Goal: Task Accomplishment & Management: Complete application form

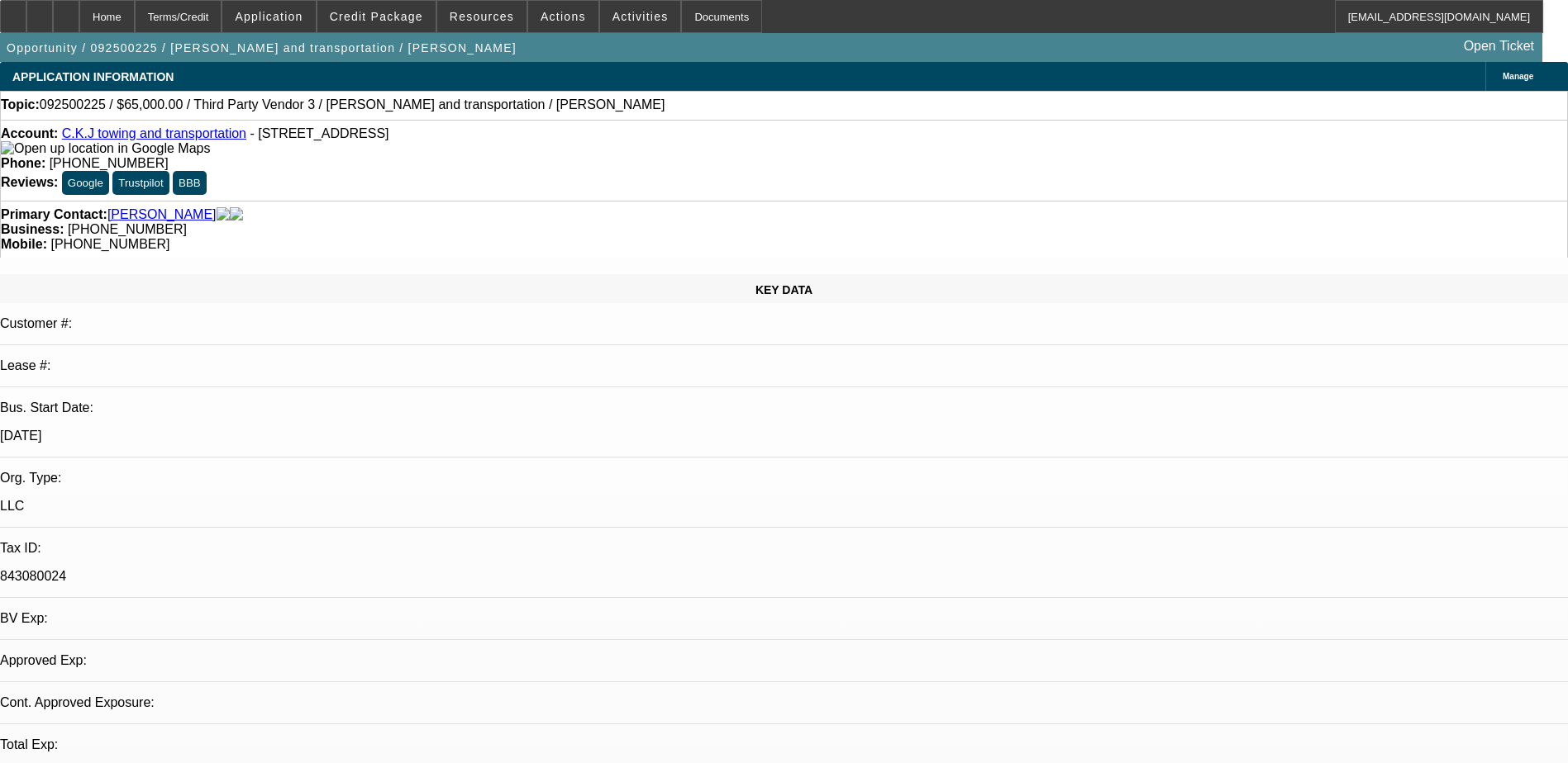
select select "0"
select select "2"
select select "0.1"
select select "4"
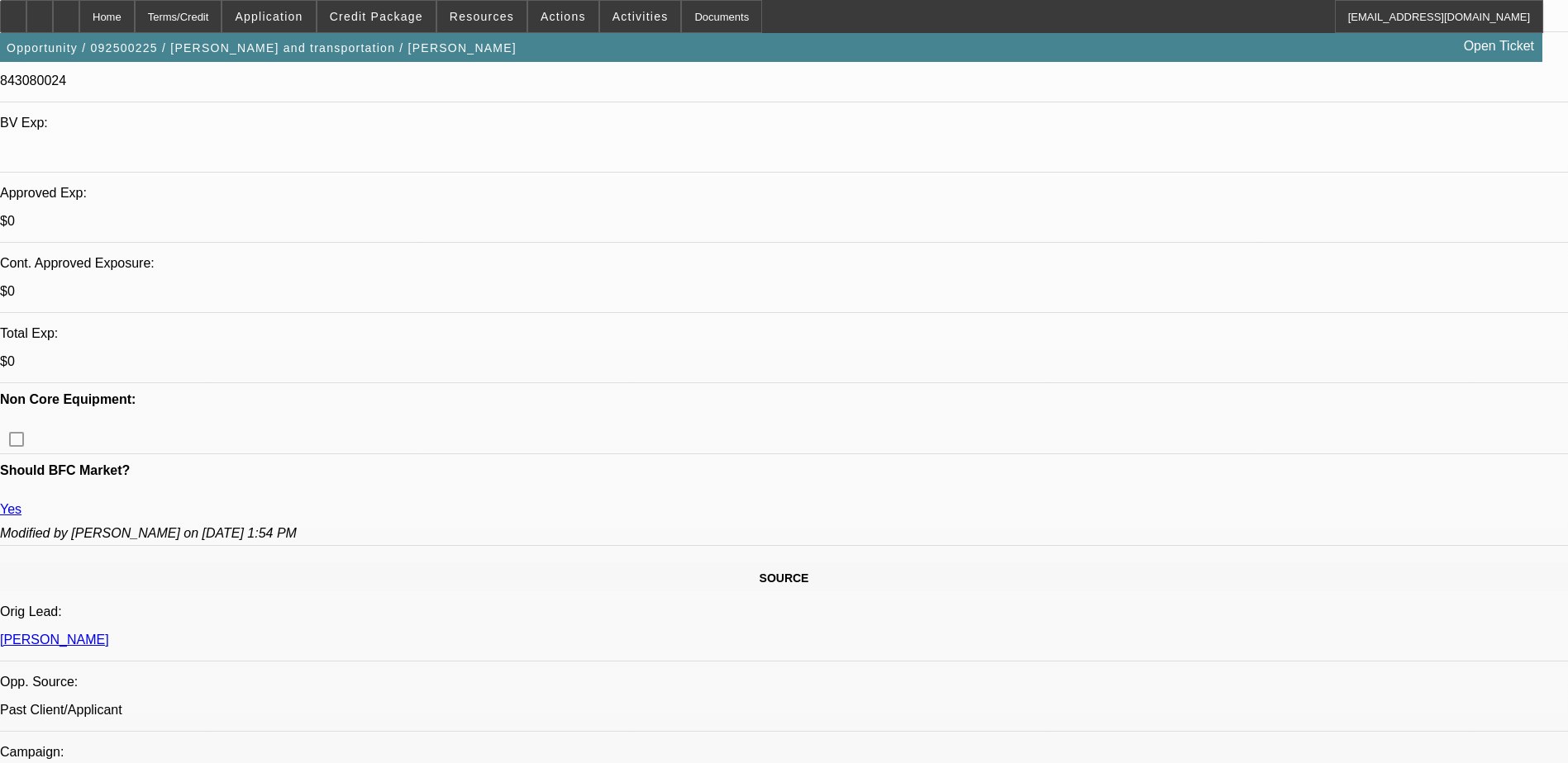
scroll to position [578, 0]
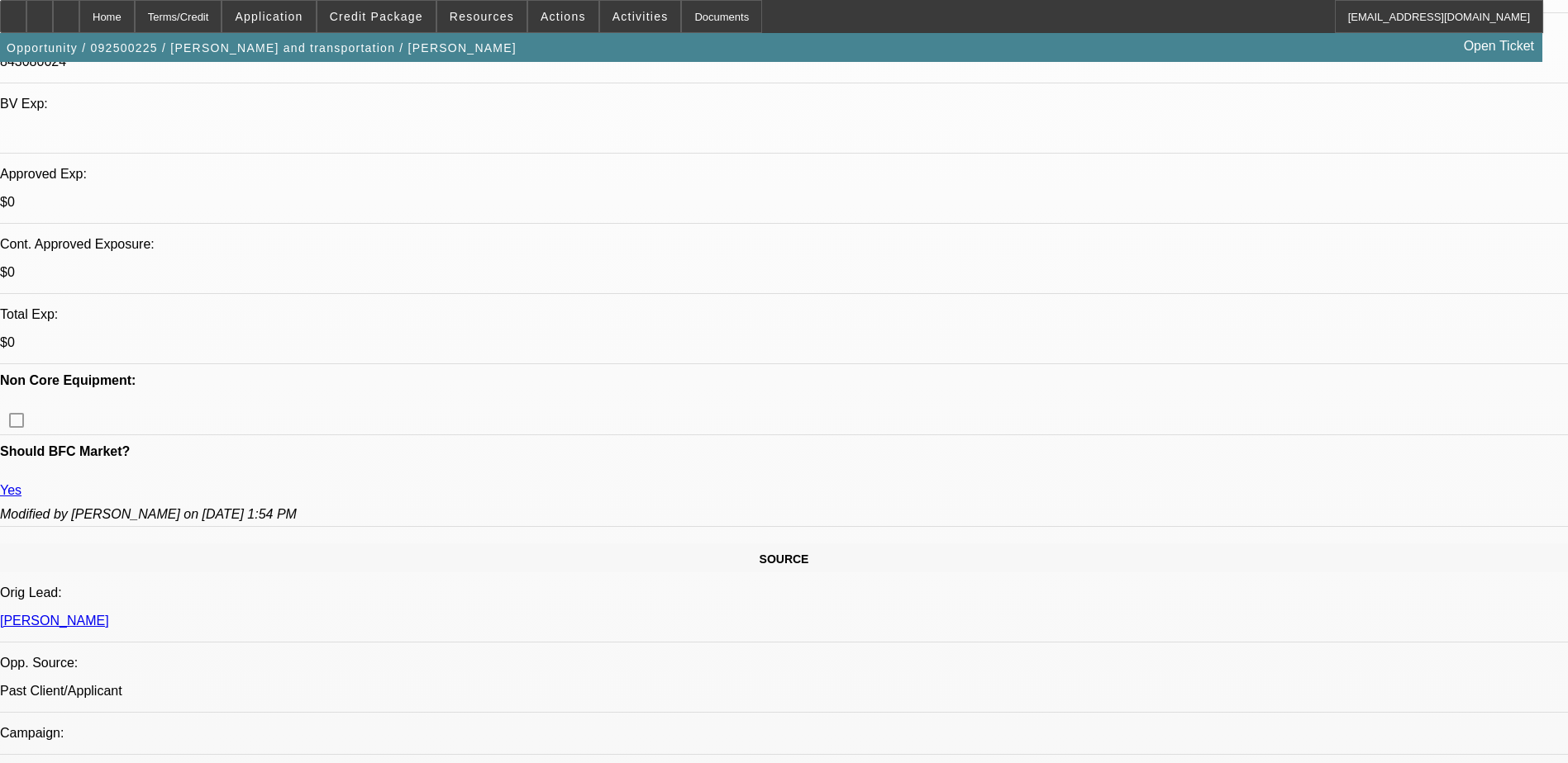
scroll to position [495, 0]
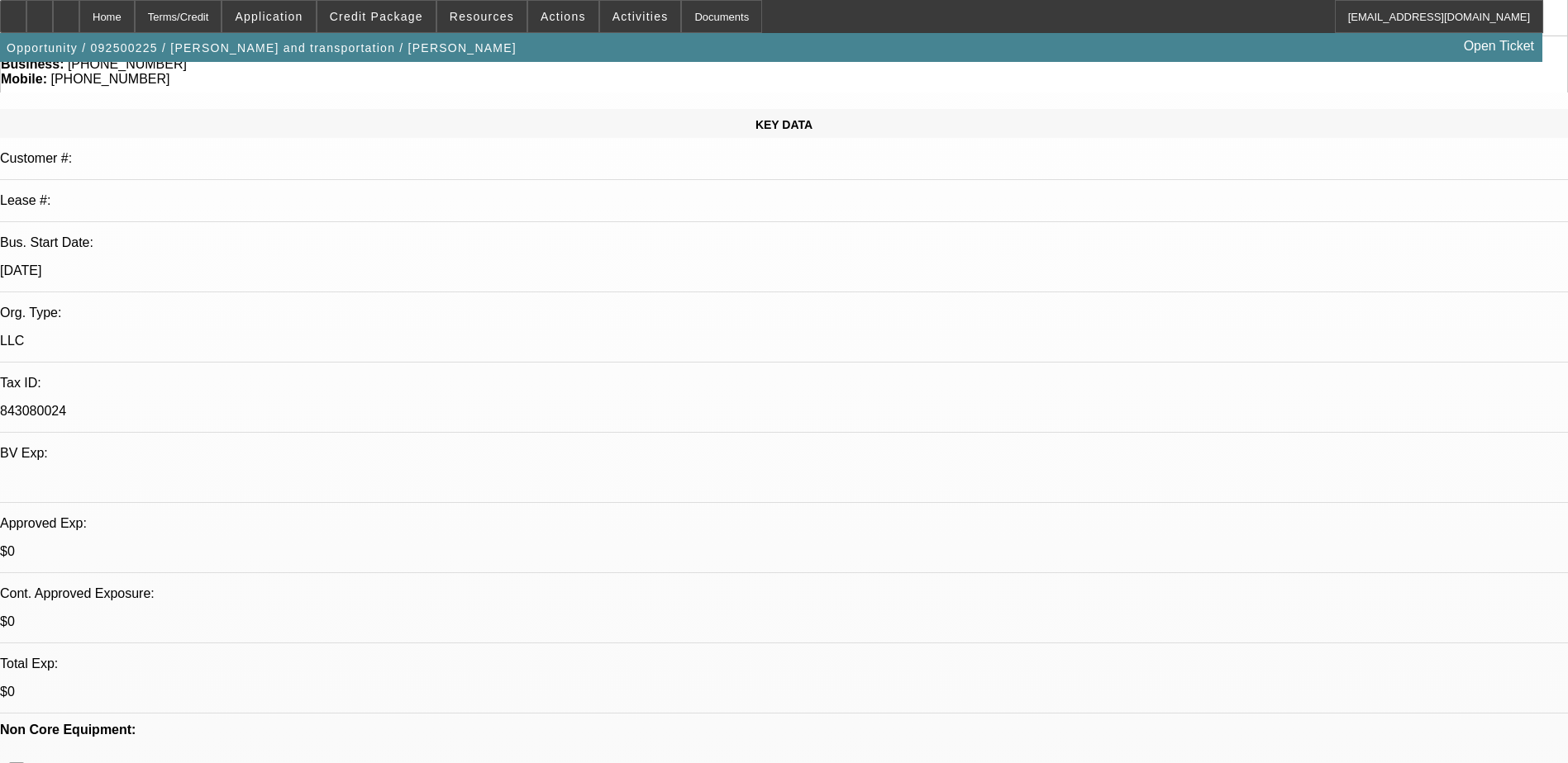
scroll to position [0, 0]
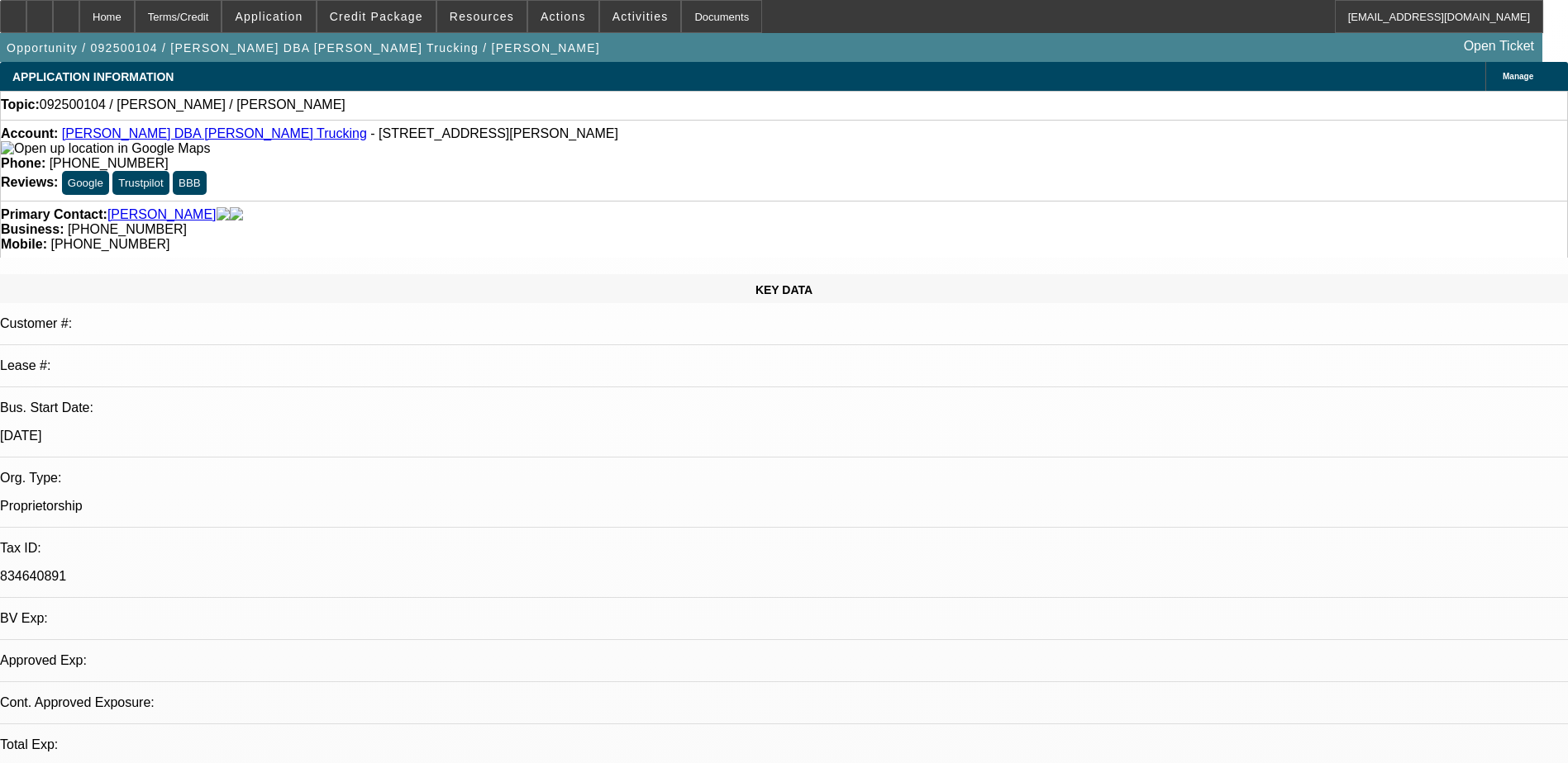
select select "0"
select select "2"
select select "0.1"
select select "4"
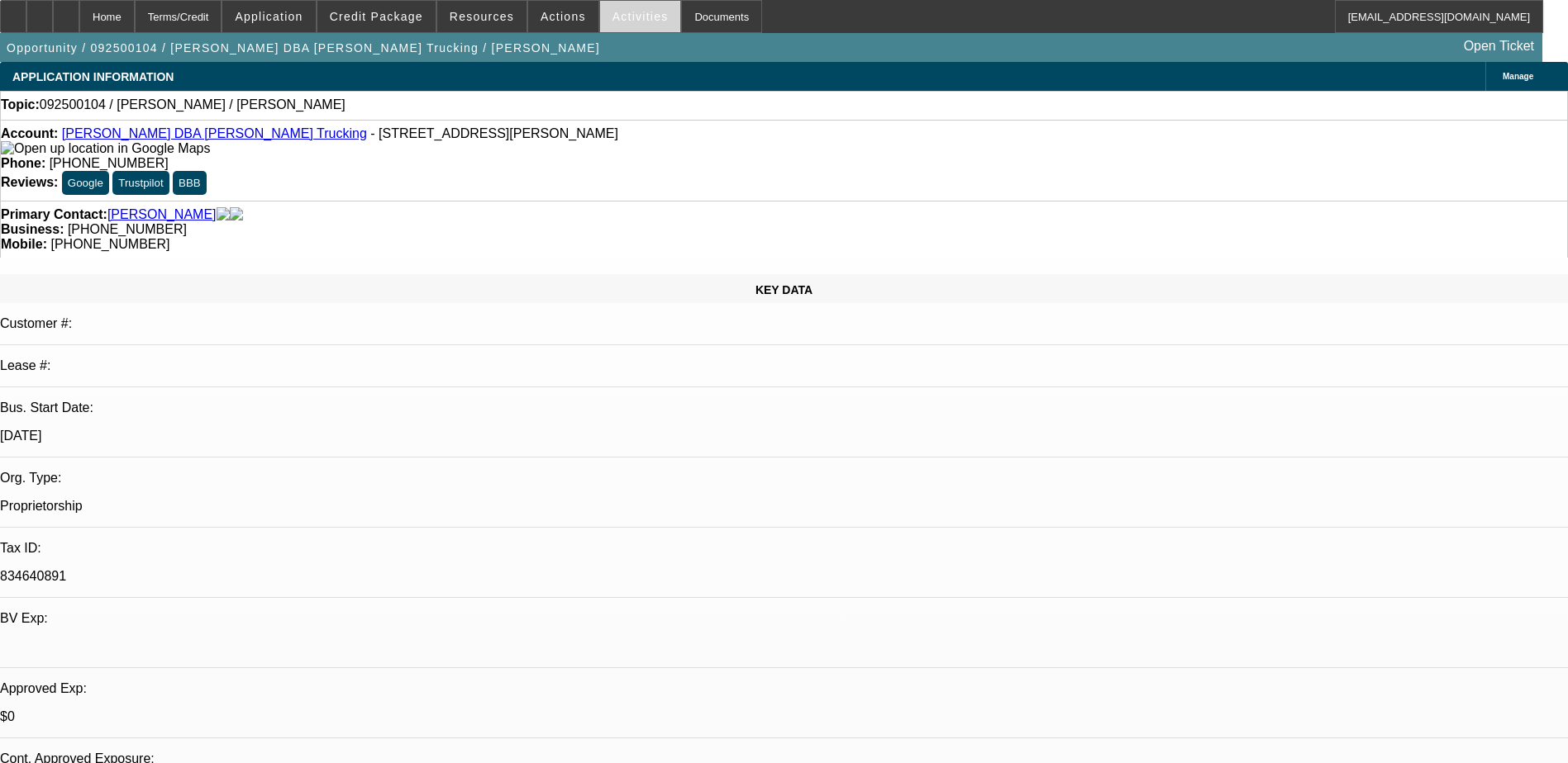
click at [626, 18] on span "Activities" at bounding box center [641, 16] width 56 height 14
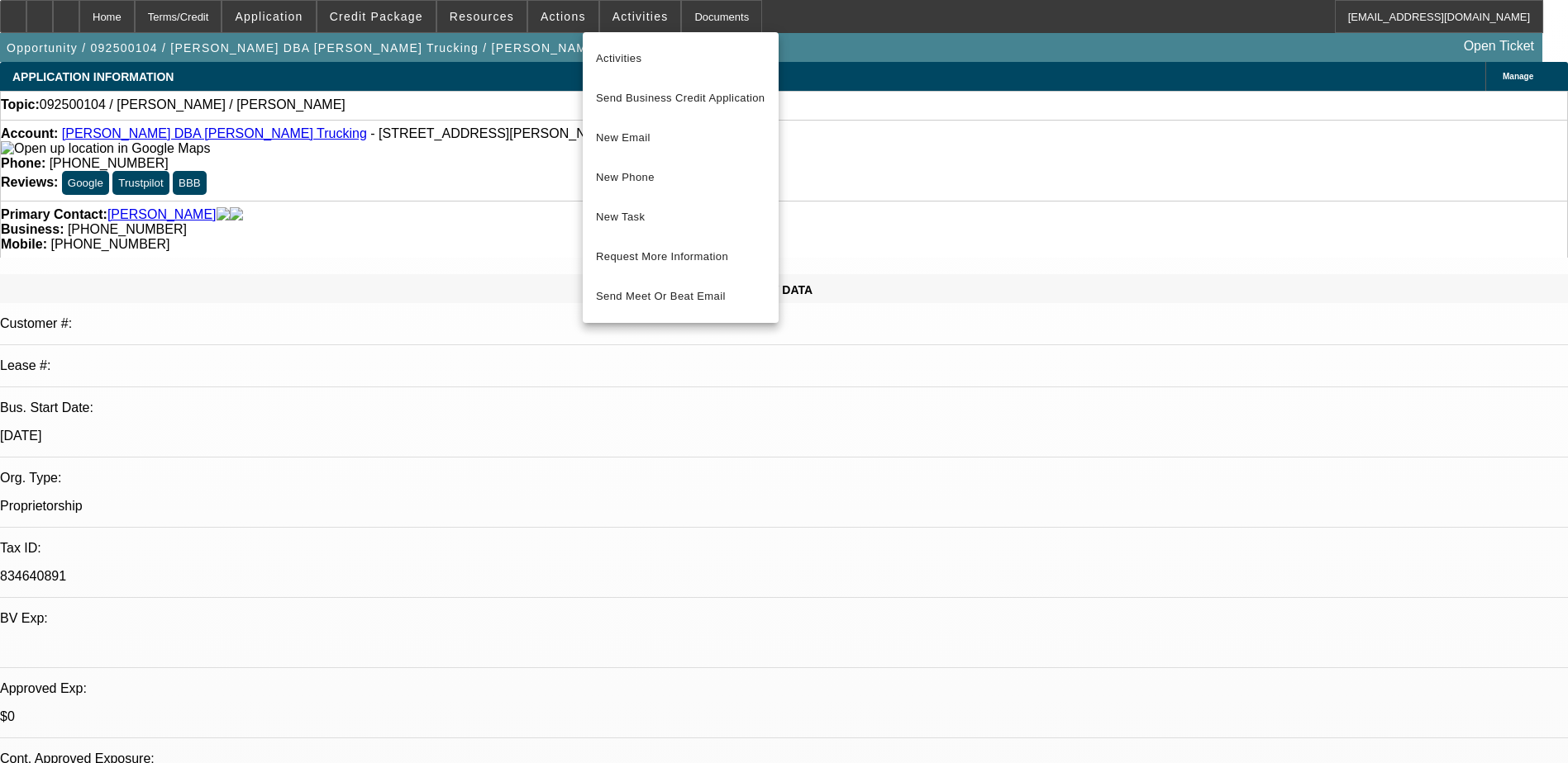
click at [540, 19] on div at bounding box center [784, 381] width 1568 height 763
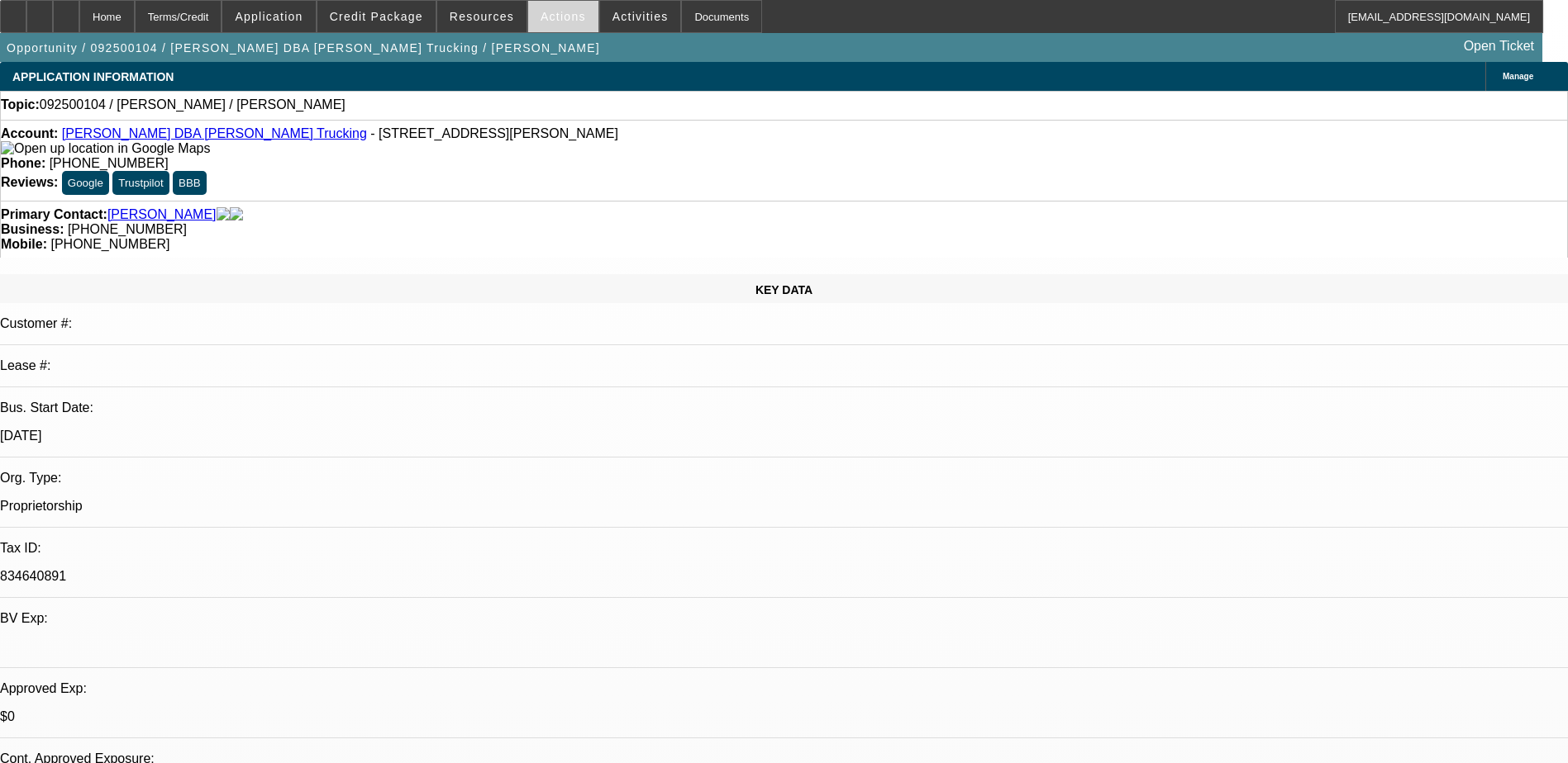
click at [543, 20] on span "Actions" at bounding box center [563, 16] width 45 height 14
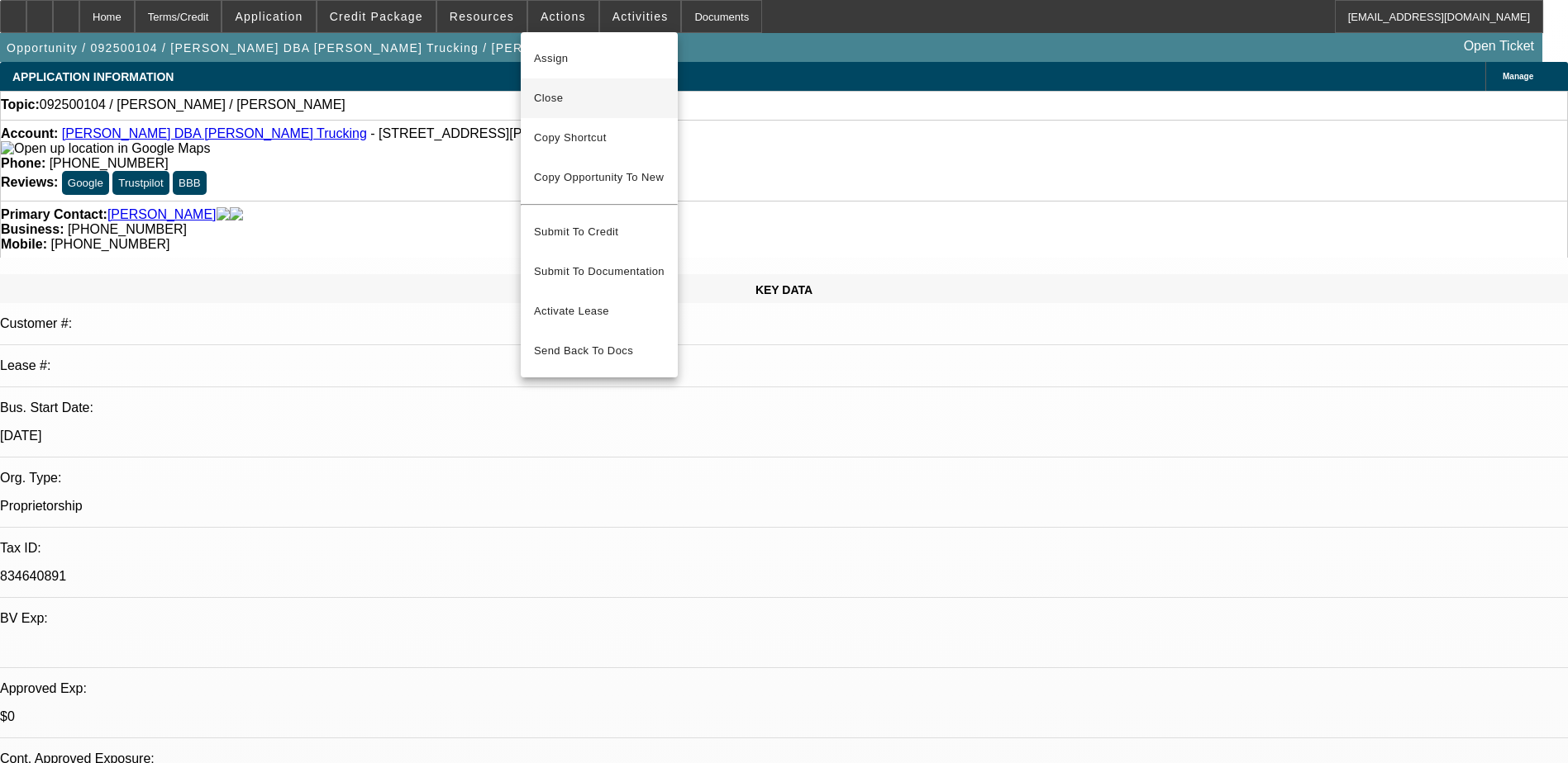
click at [555, 87] on button "Close" at bounding box center [599, 98] width 157 height 40
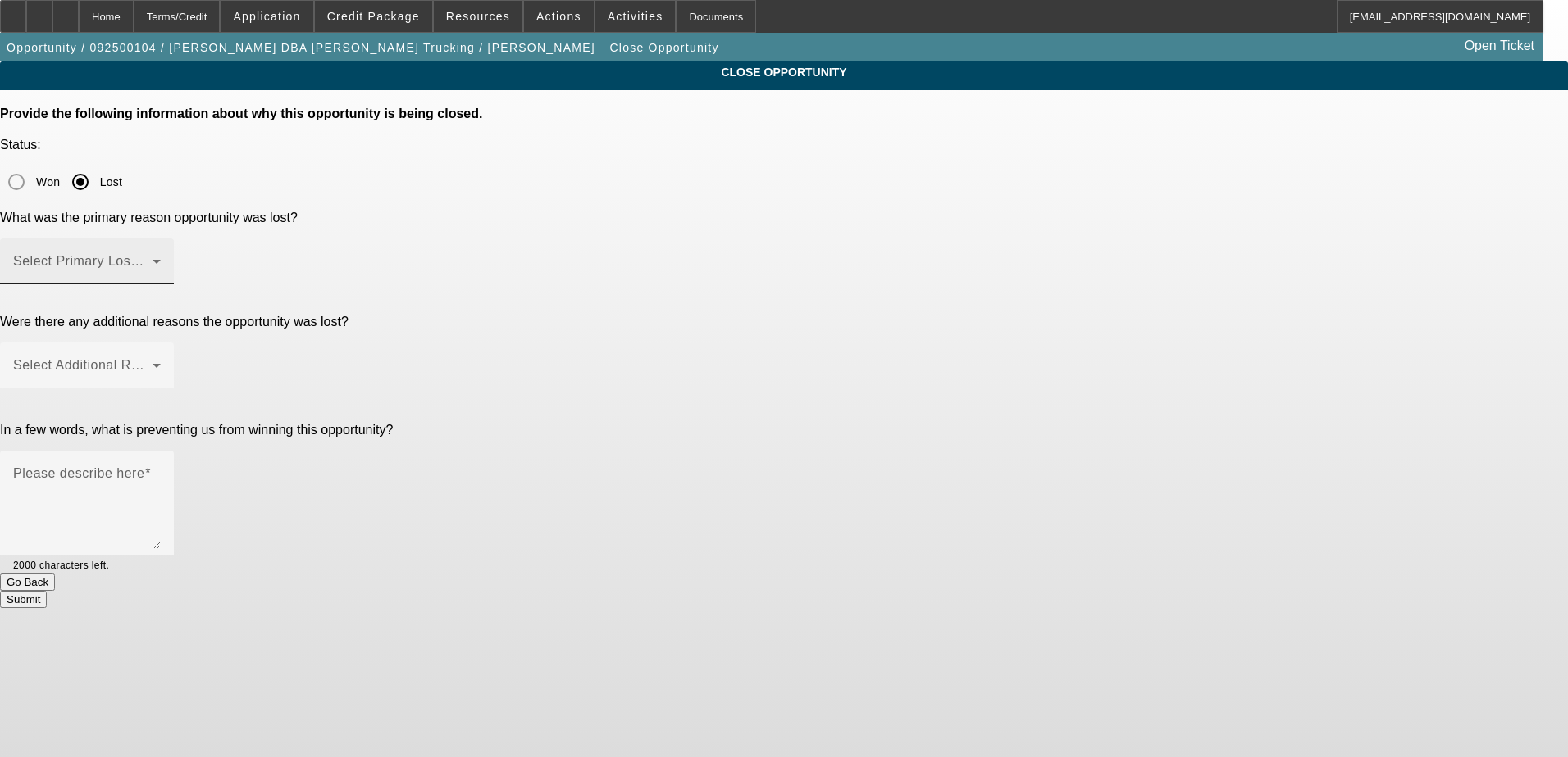
click at [153, 258] on span at bounding box center [83, 268] width 139 height 20
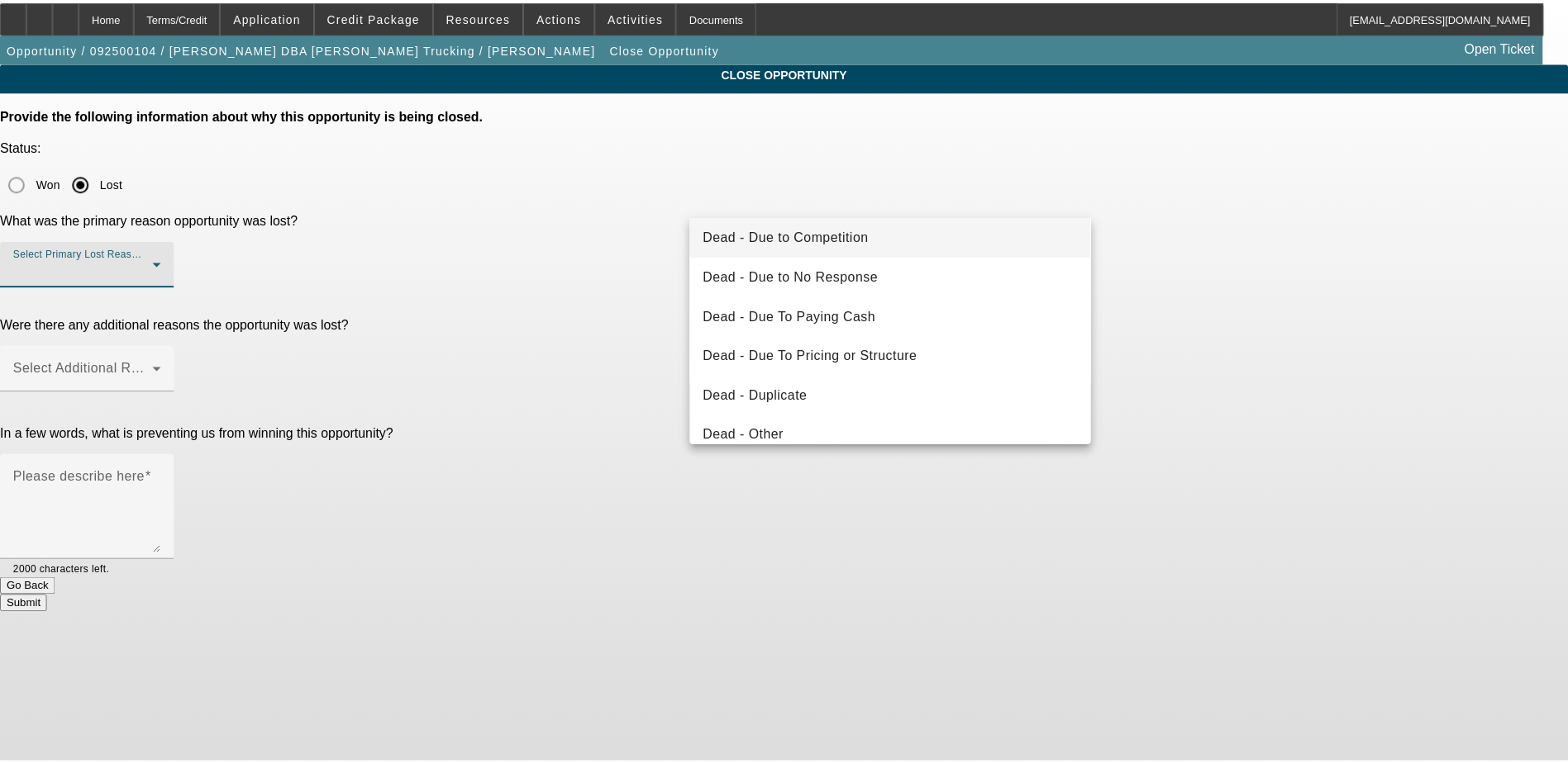
scroll to position [83, 0]
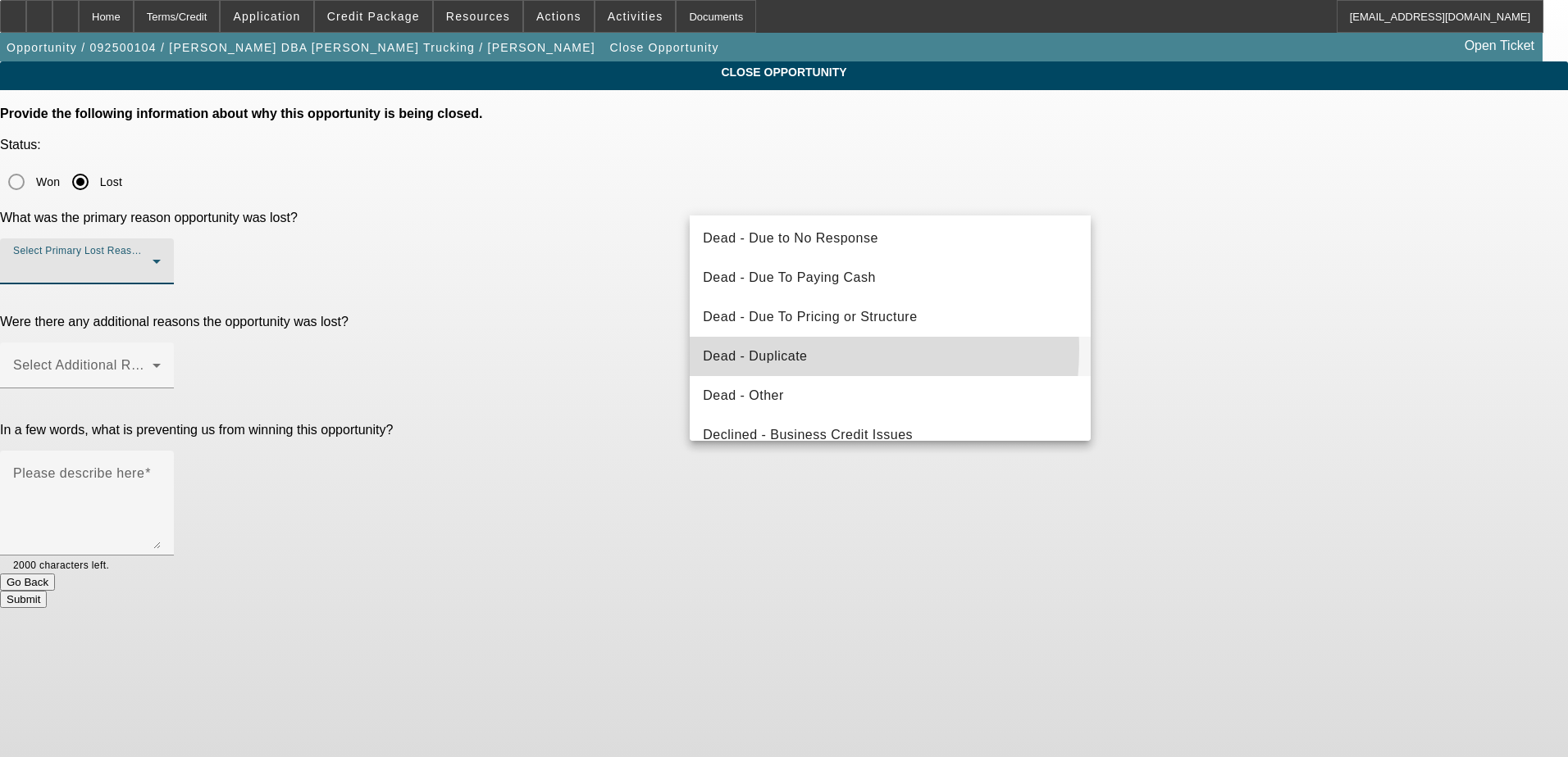
click at [763, 349] on span "Dead - Duplicate" at bounding box center [754, 357] width 104 height 20
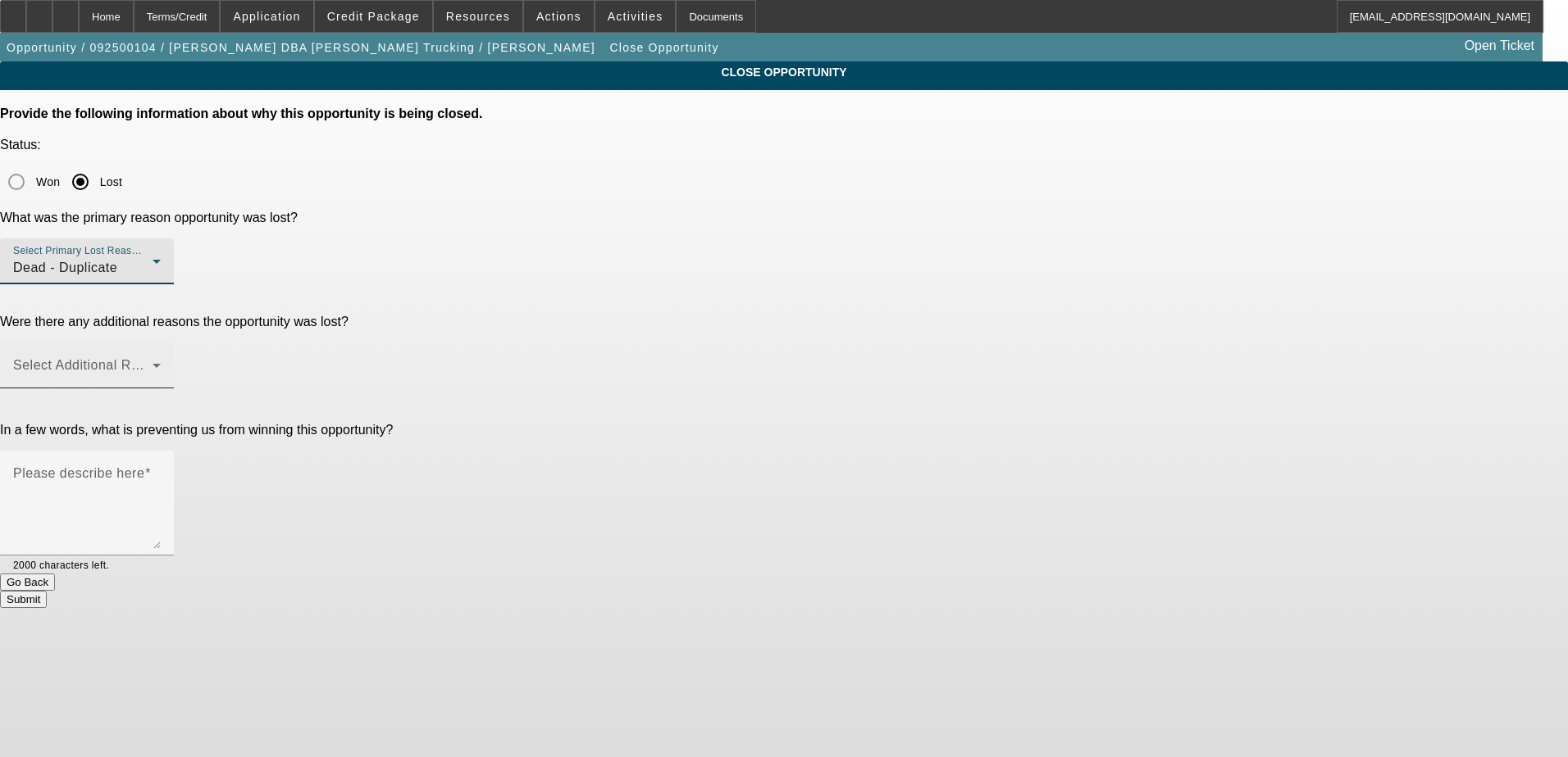
click at [153, 362] on span at bounding box center [83, 372] width 139 height 20
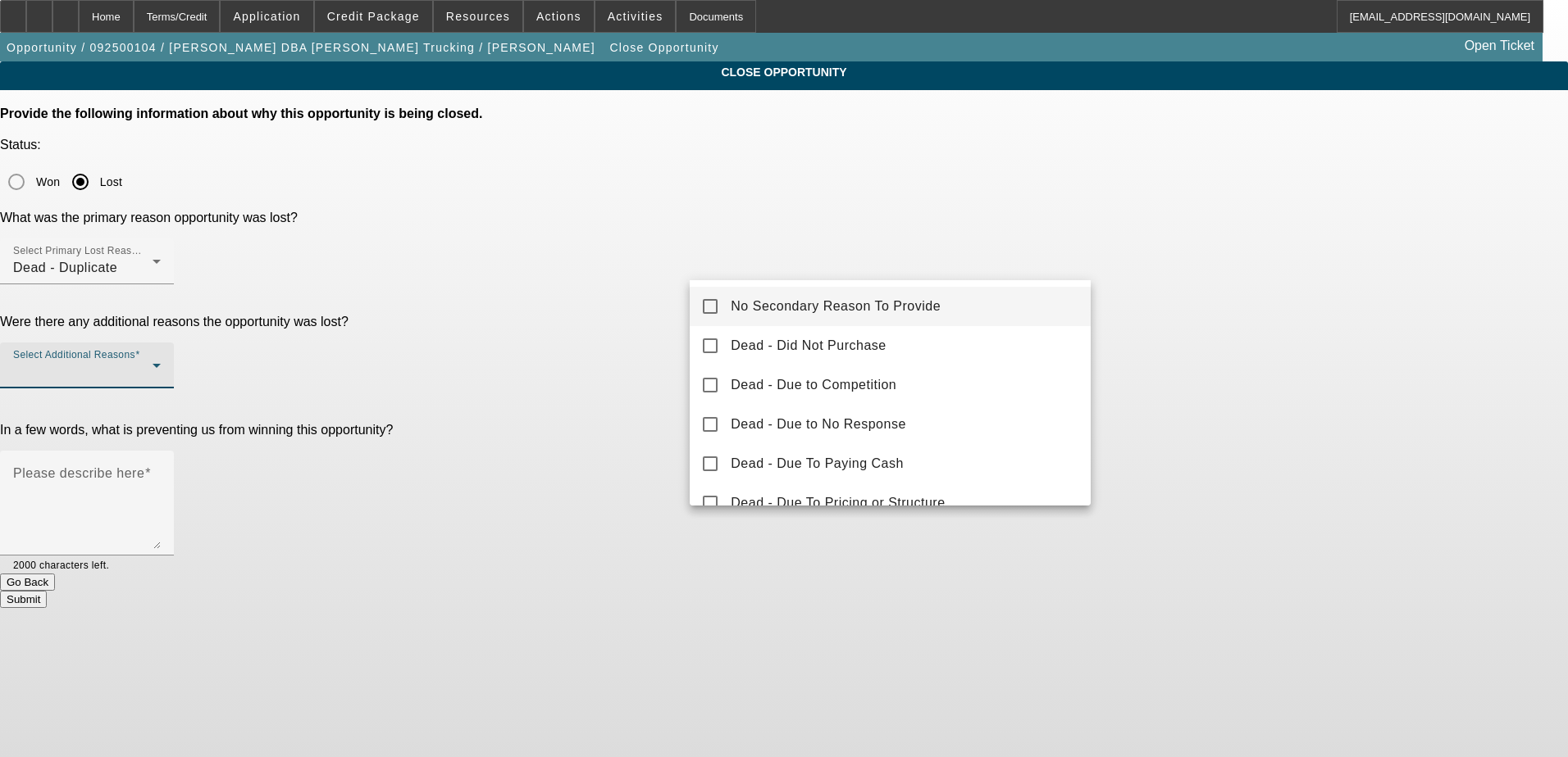
click at [628, 270] on div at bounding box center [784, 378] width 1568 height 757
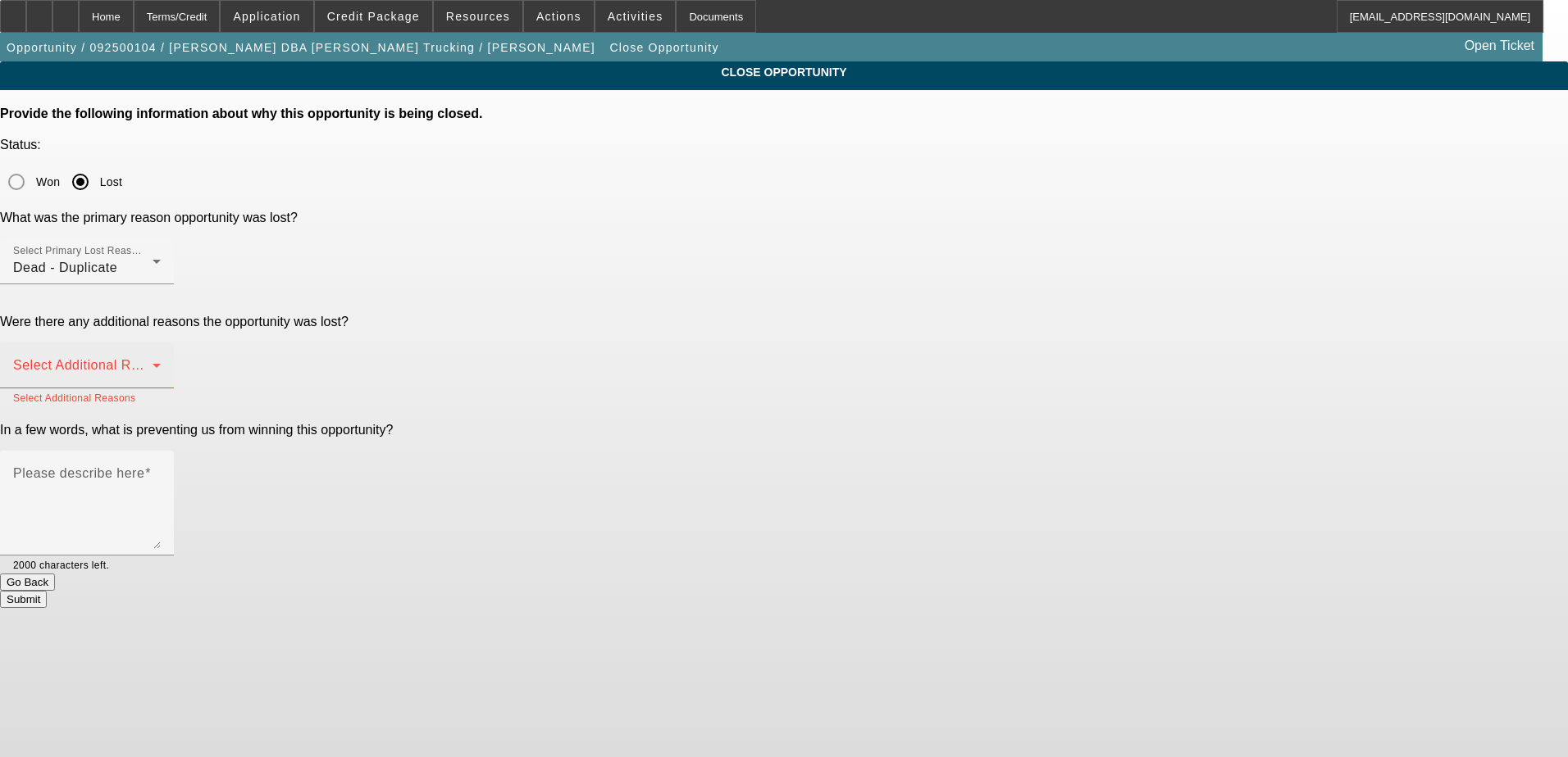
click at [153, 362] on span at bounding box center [83, 372] width 139 height 20
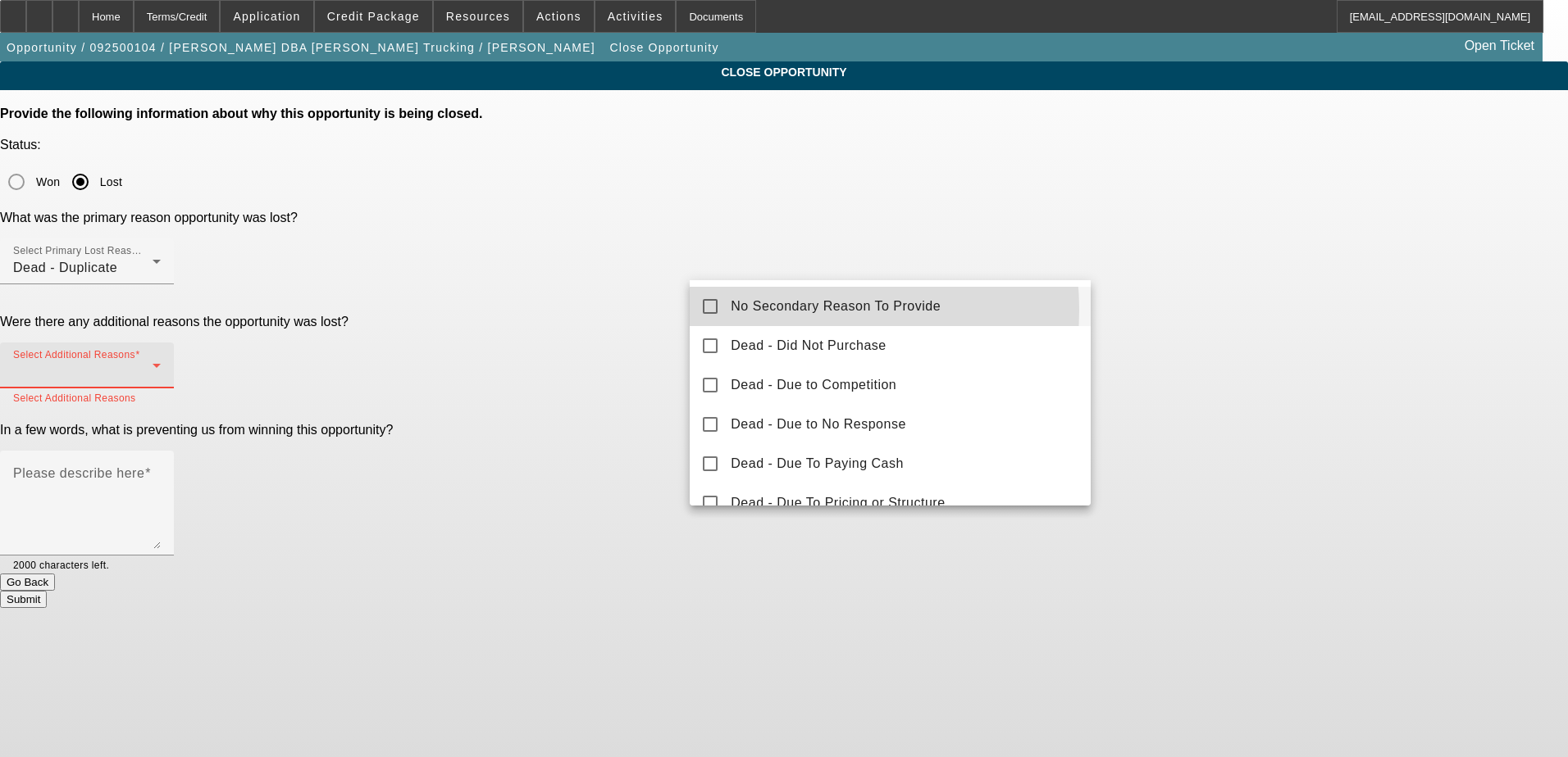
click at [781, 310] on span "No Secondary Reason To Provide" at bounding box center [835, 307] width 210 height 20
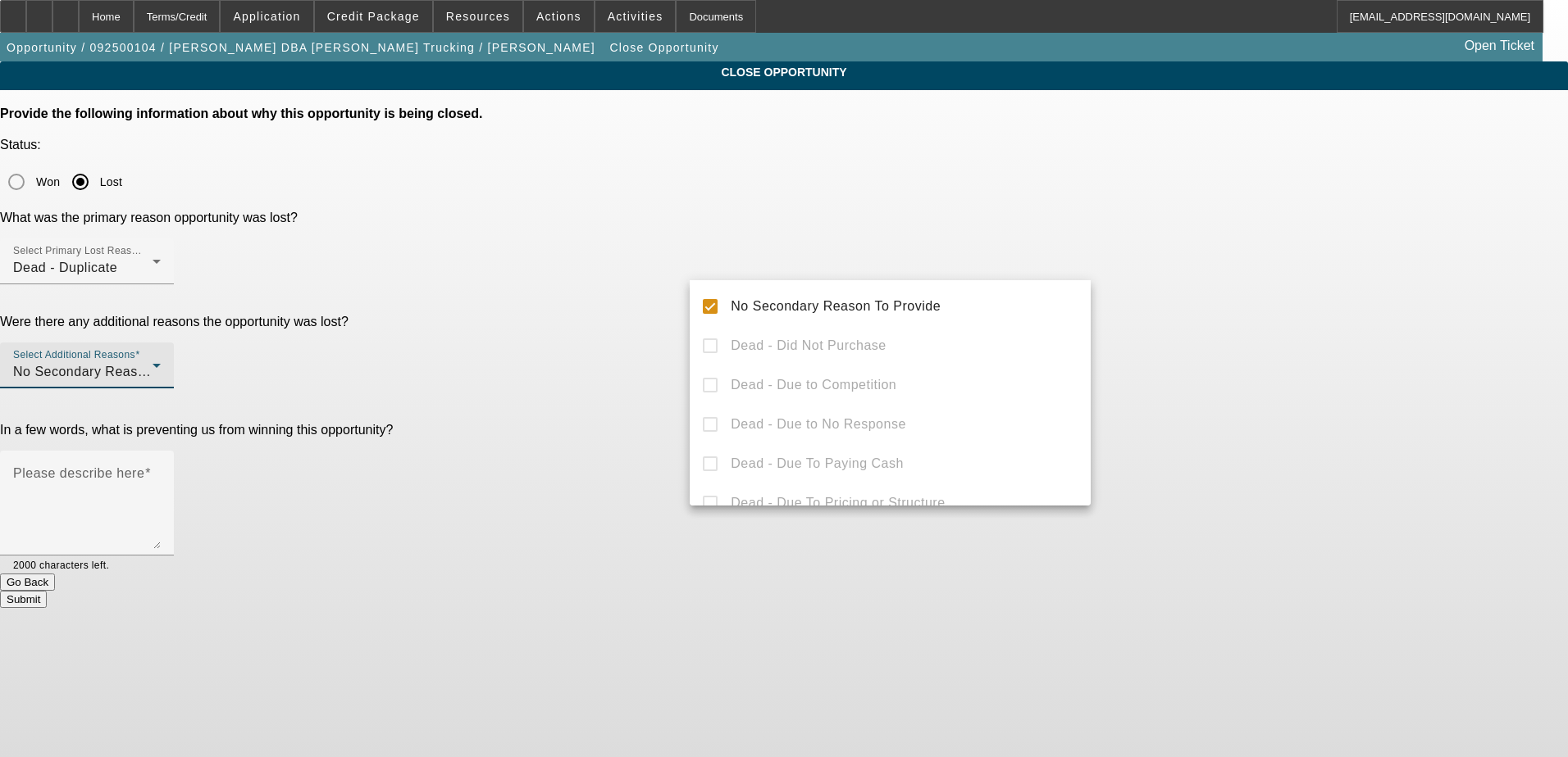
click at [615, 288] on div at bounding box center [784, 378] width 1568 height 757
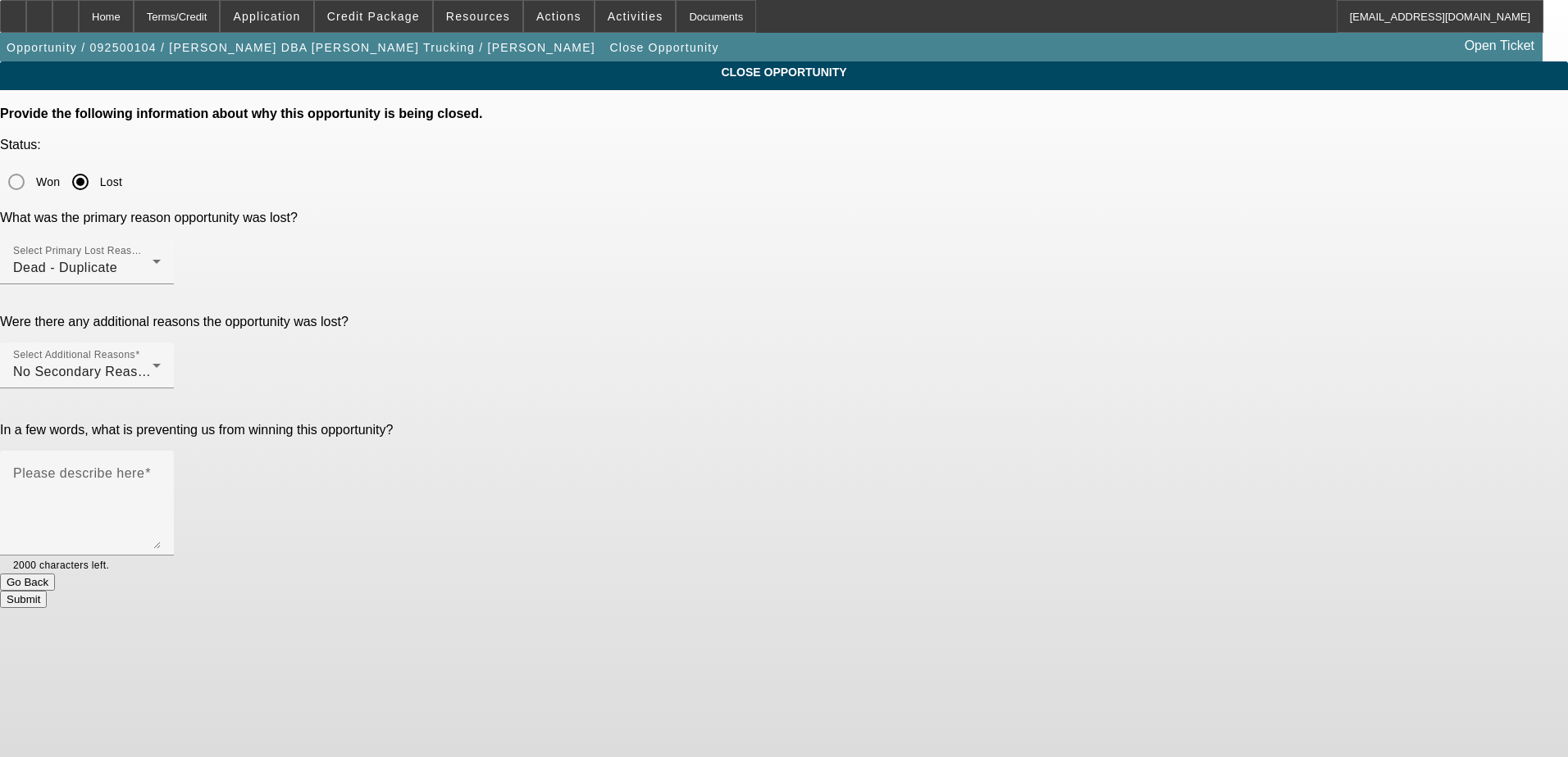
click at [46, 591] on button "Submit" at bounding box center [23, 599] width 46 height 17
click at [161, 470] on textarea "Please describe here" at bounding box center [87, 509] width 148 height 79
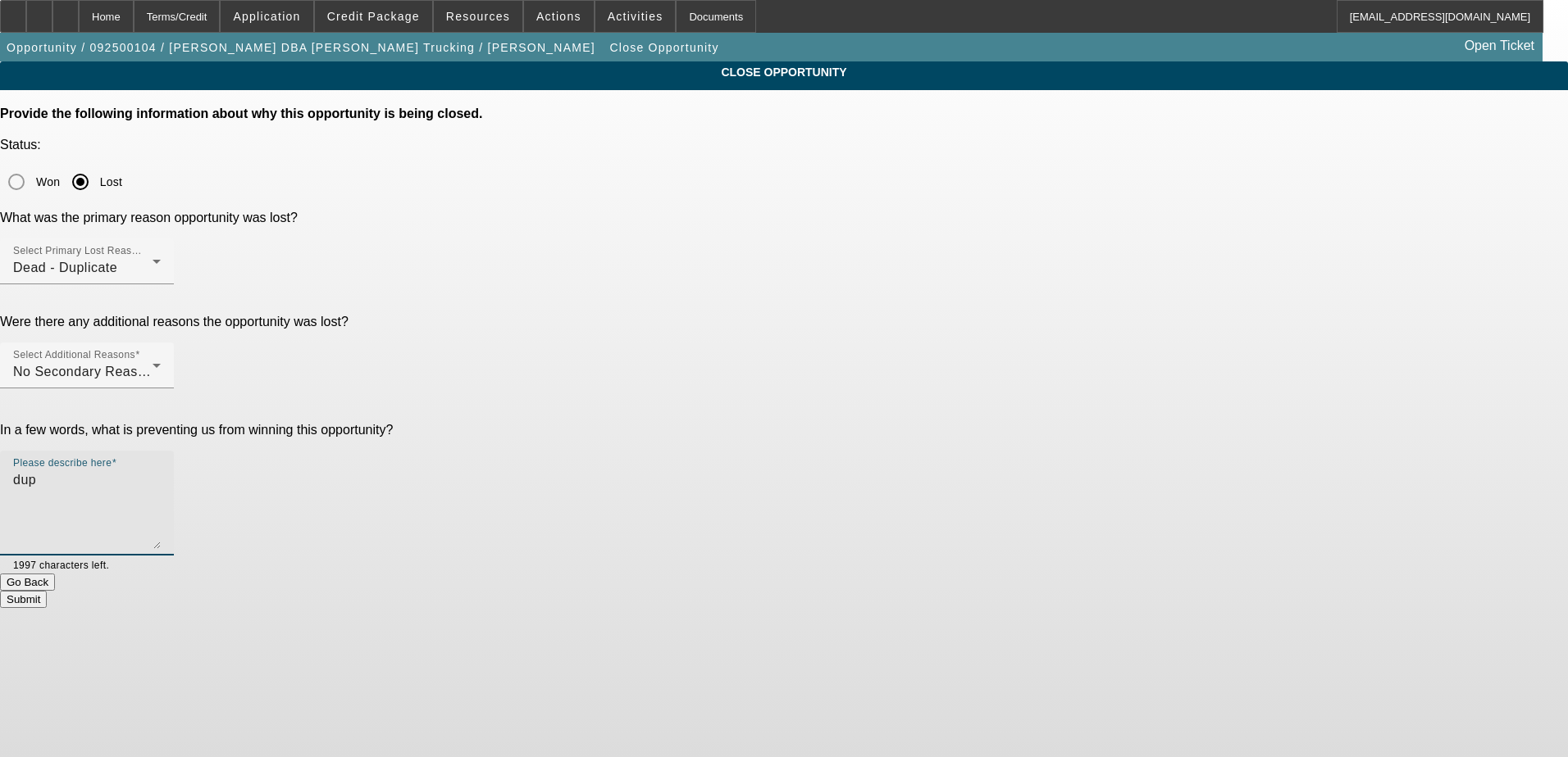
type textarea "dup"
click at [46, 591] on button "Submit" at bounding box center [23, 599] width 46 height 17
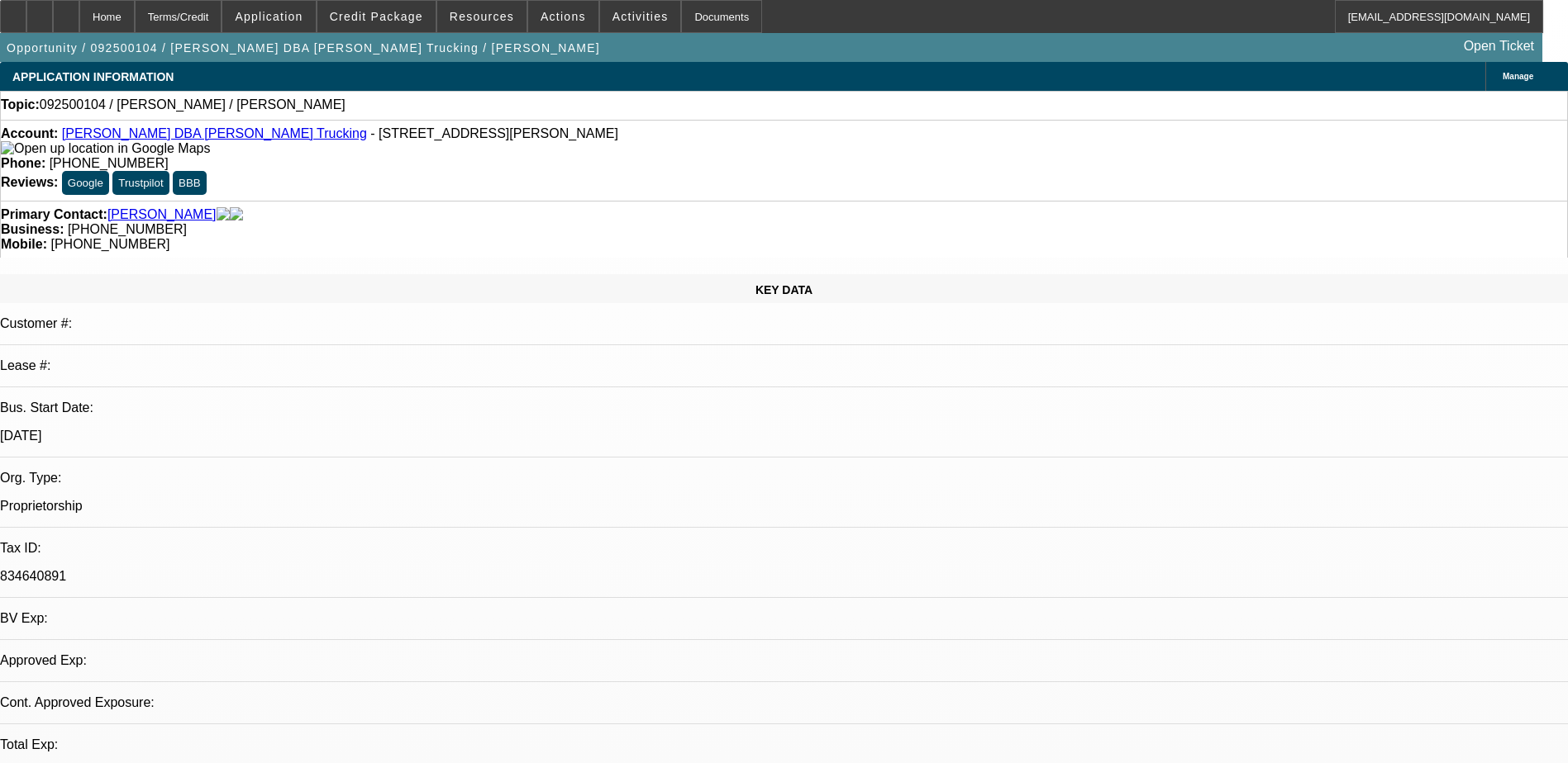
select select "0"
select select "2"
select select "0.1"
select select "4"
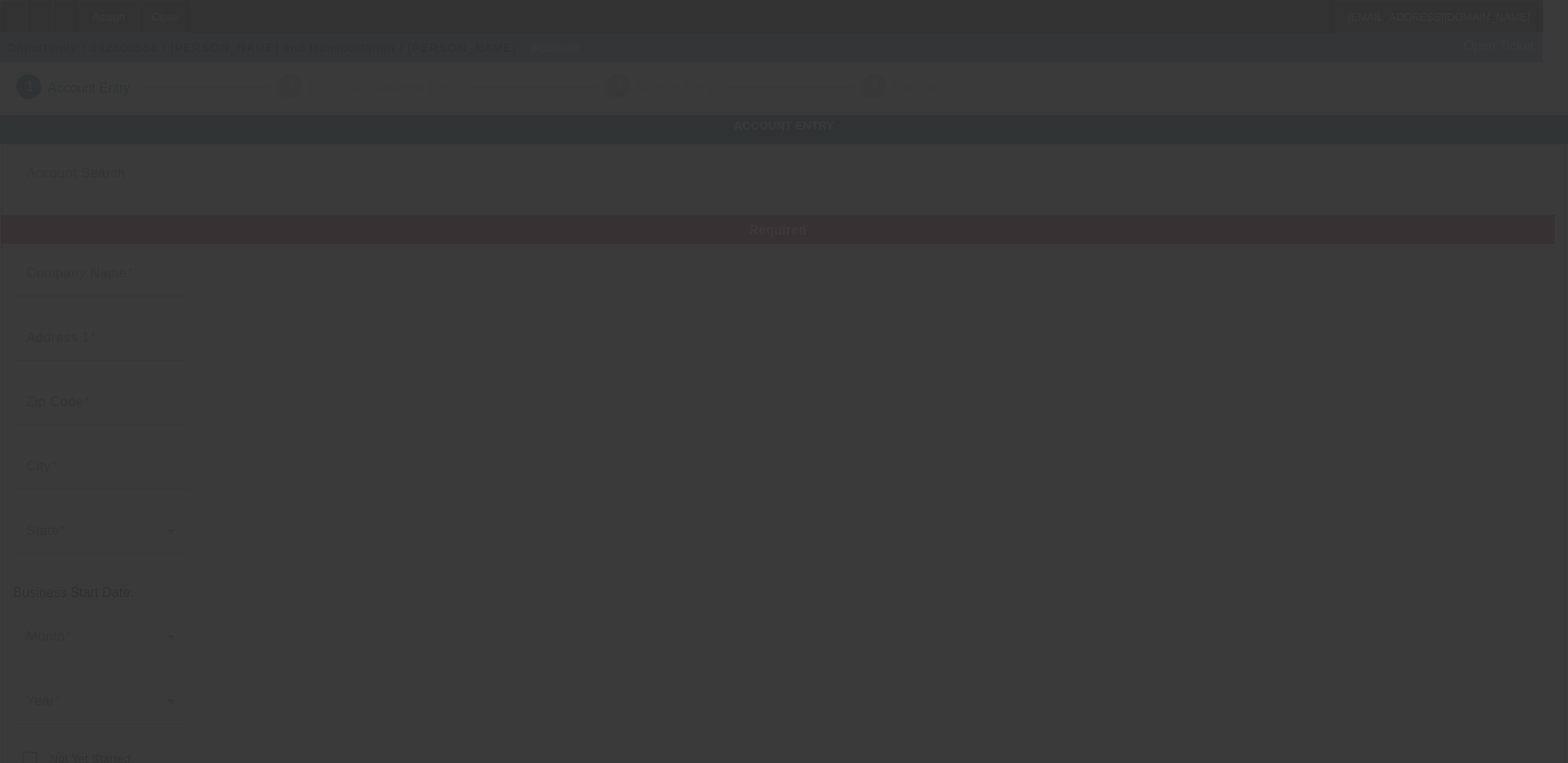
type input "C.K.J towing and transportation"
type input "[STREET_ADDRESS]"
type input "92336"
type input "Fontana"
type input "[PHONE_NUMBER]"
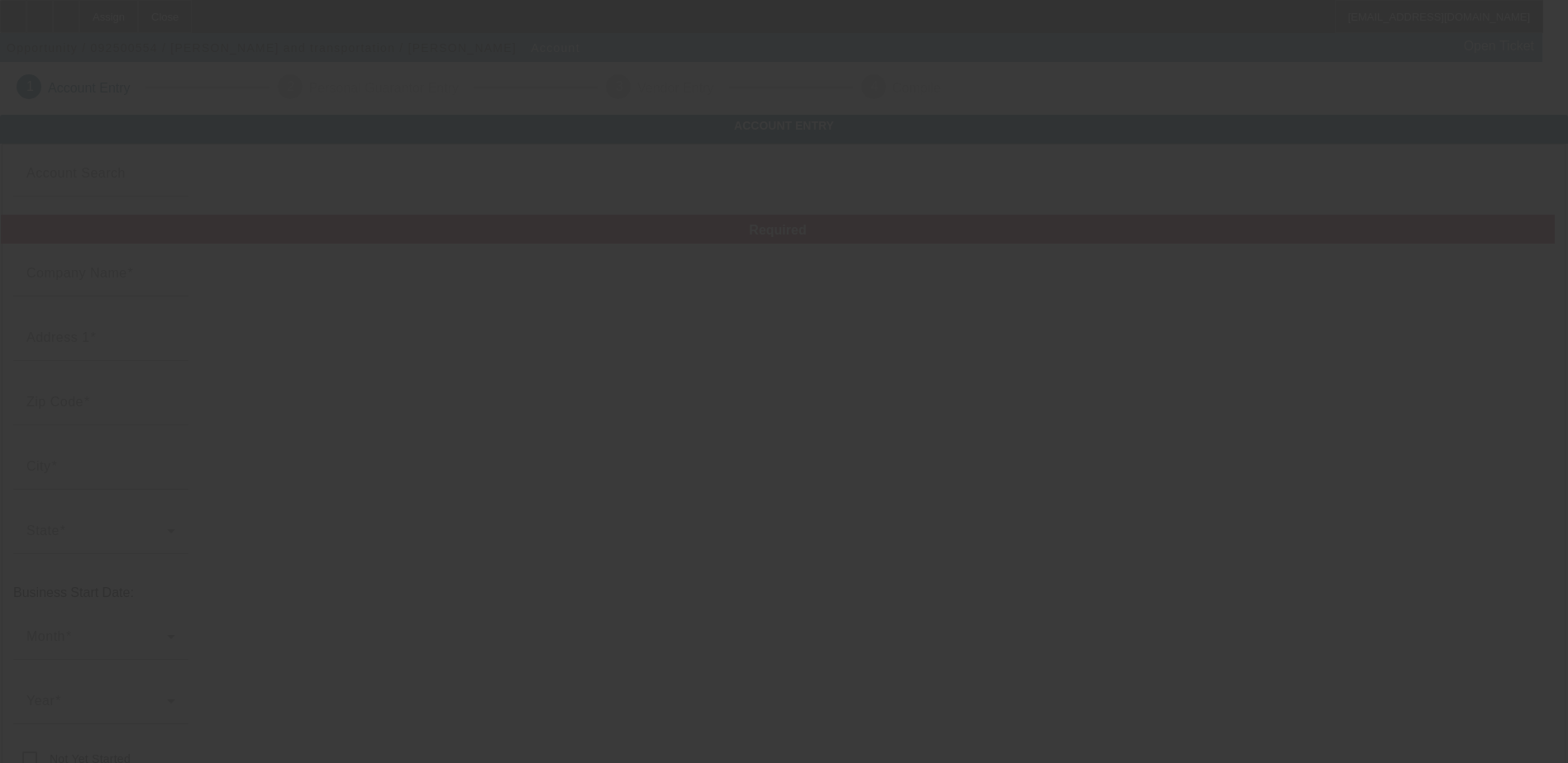
type input "843080024"
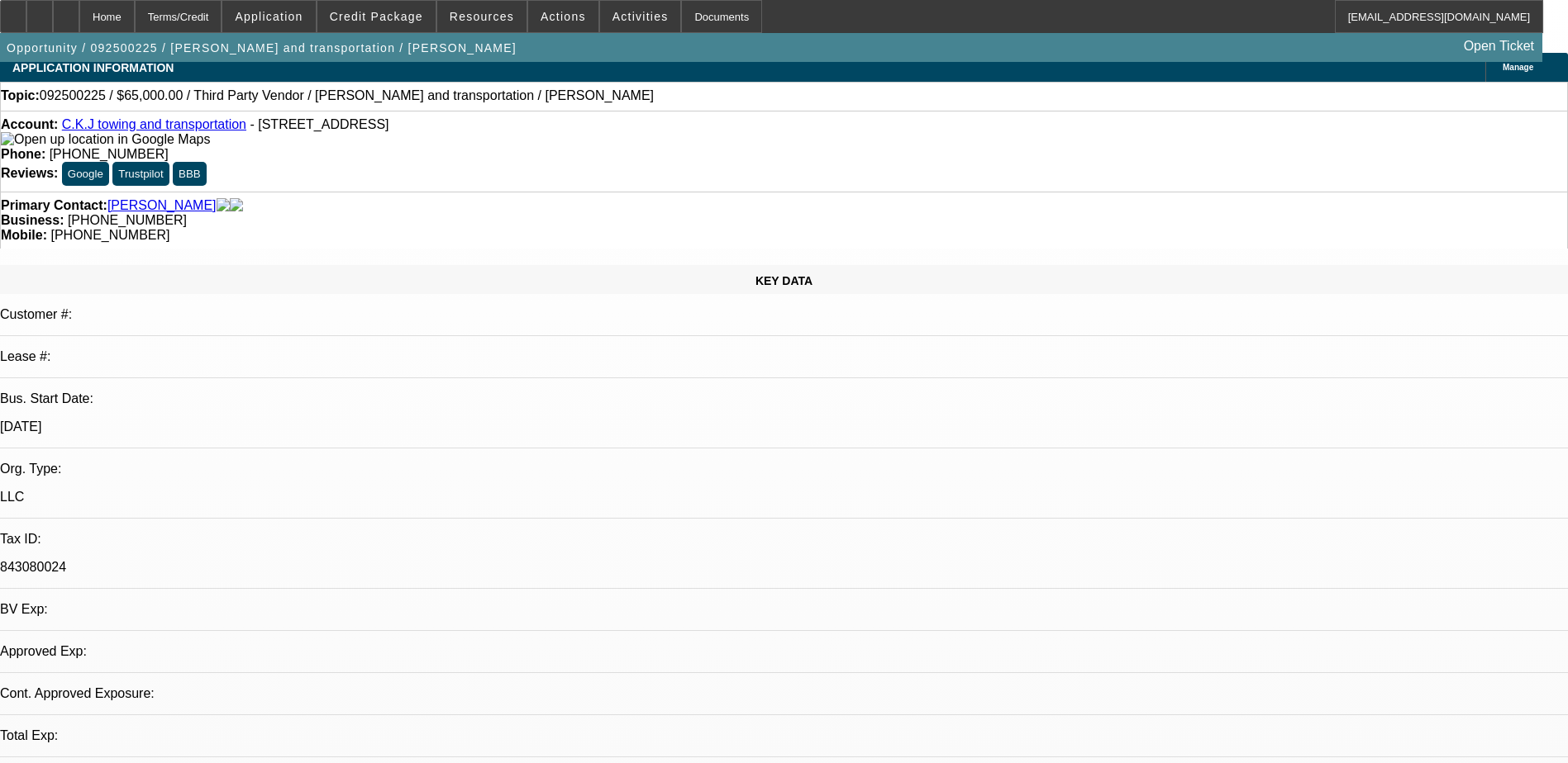
select select "0"
select select "2"
select select "0.1"
select select "4"
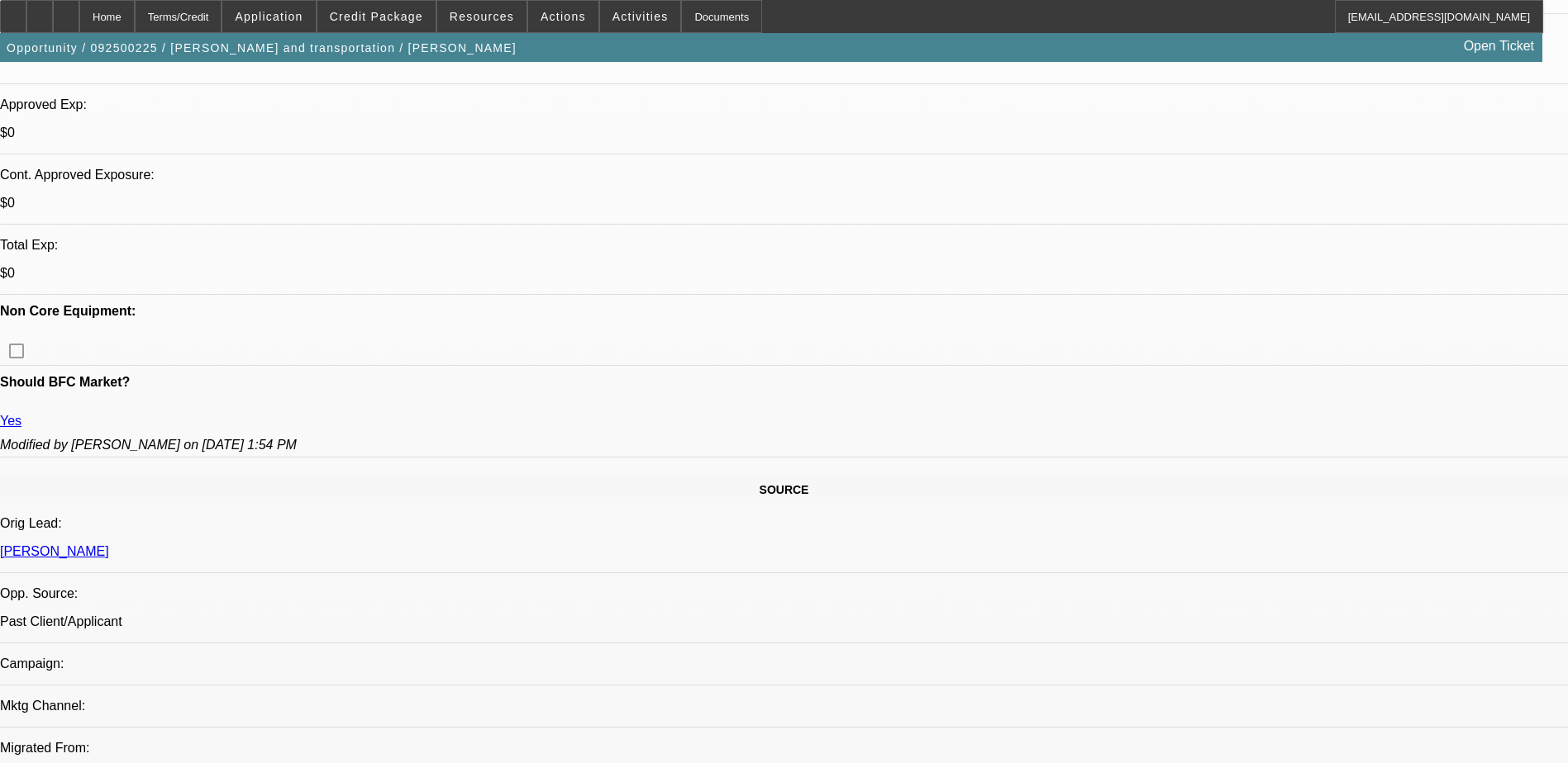
scroll to position [587, 0]
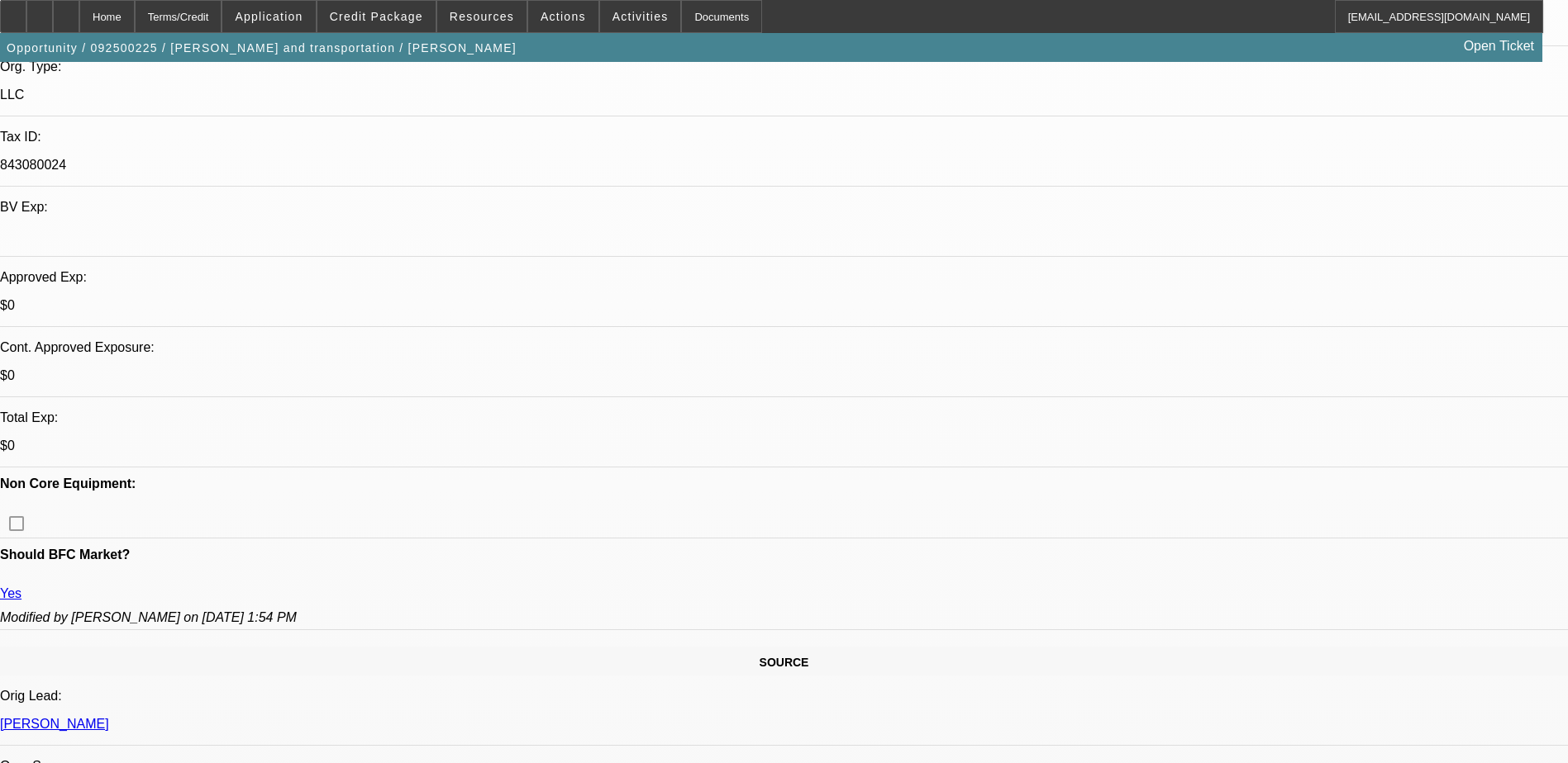
scroll to position [413, 0]
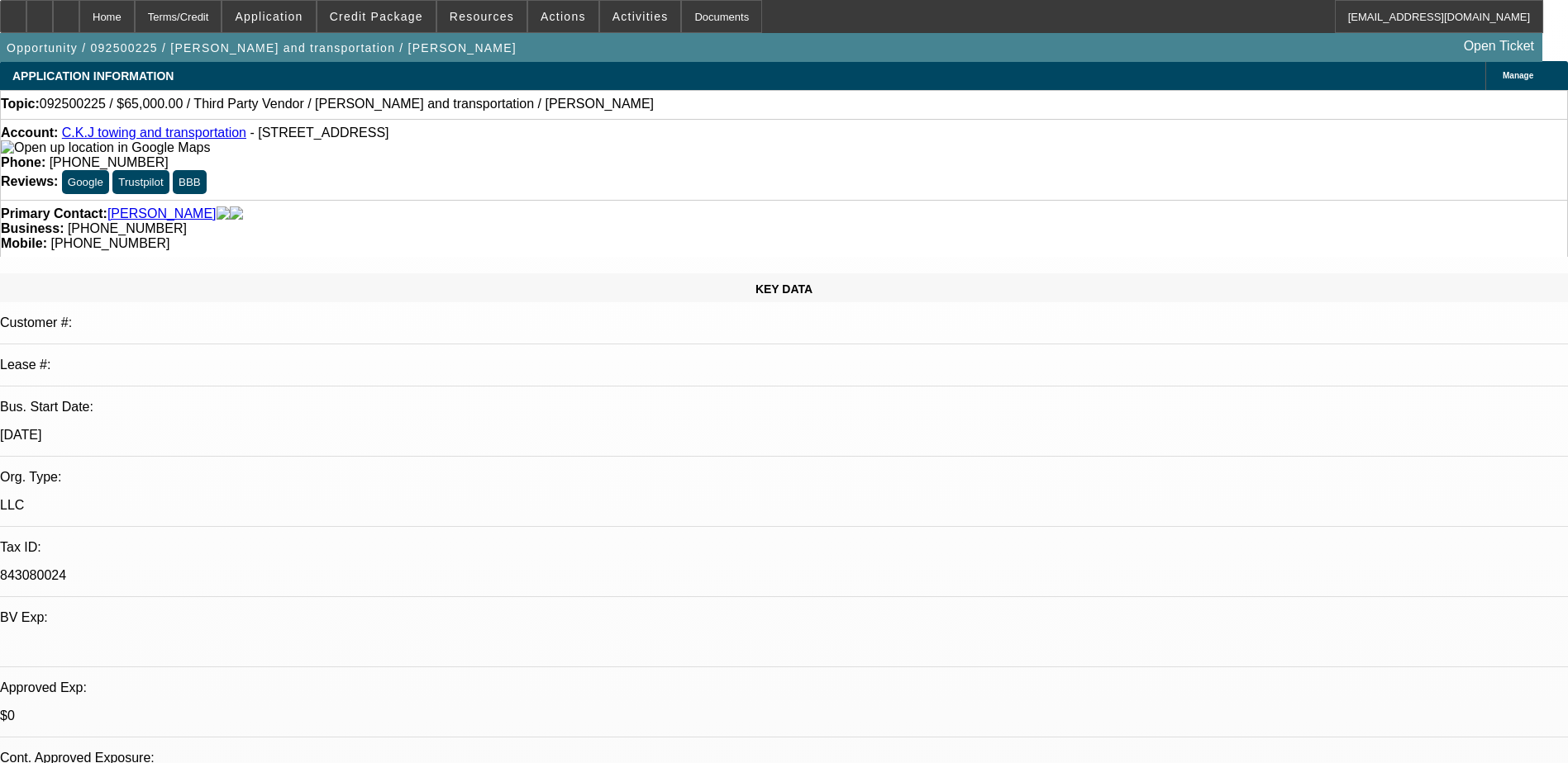
scroll to position [0, 0]
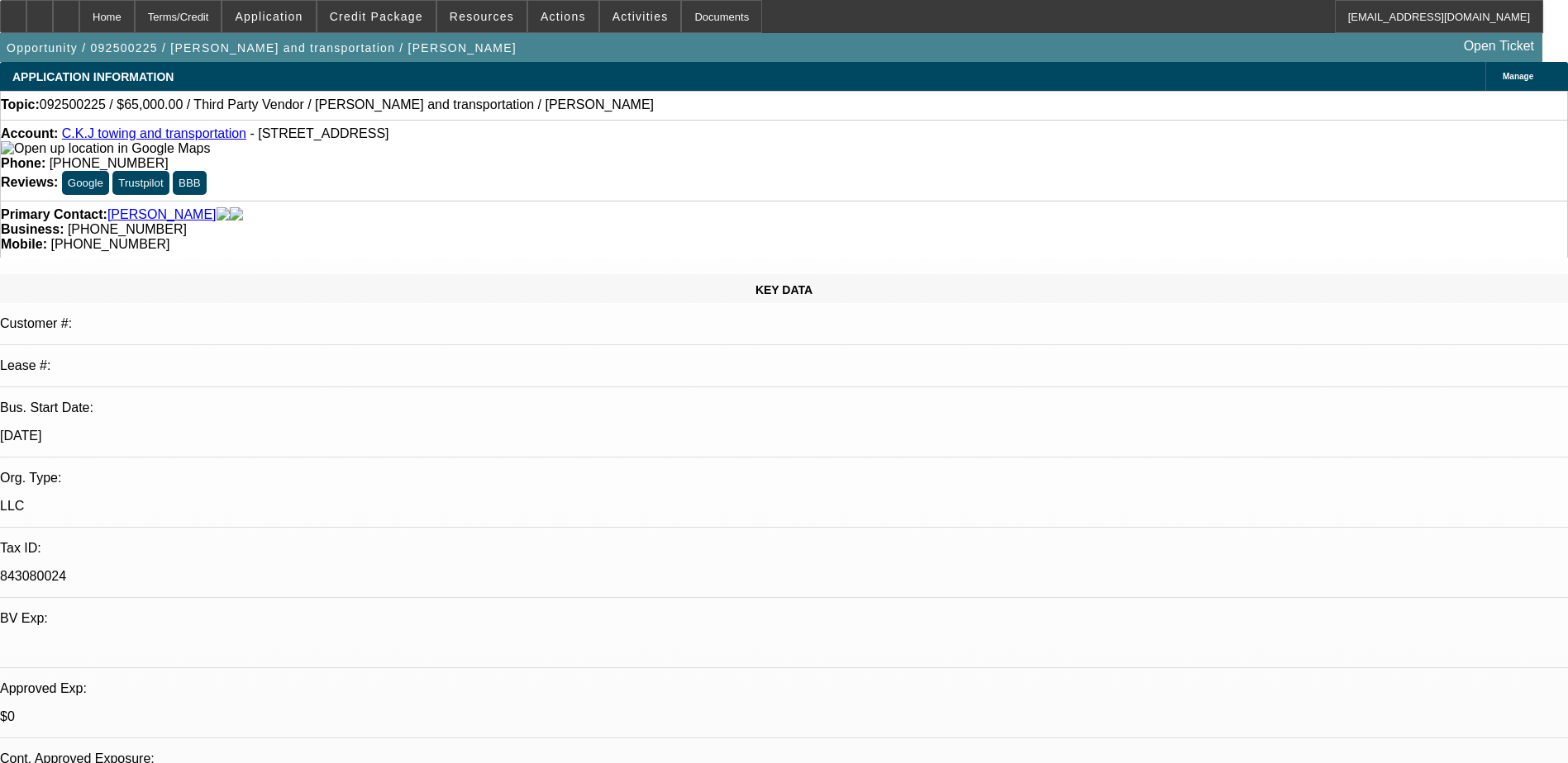
click at [155, 141] on link "C.K.J towing and transportation" at bounding box center [154, 133] width 185 height 14
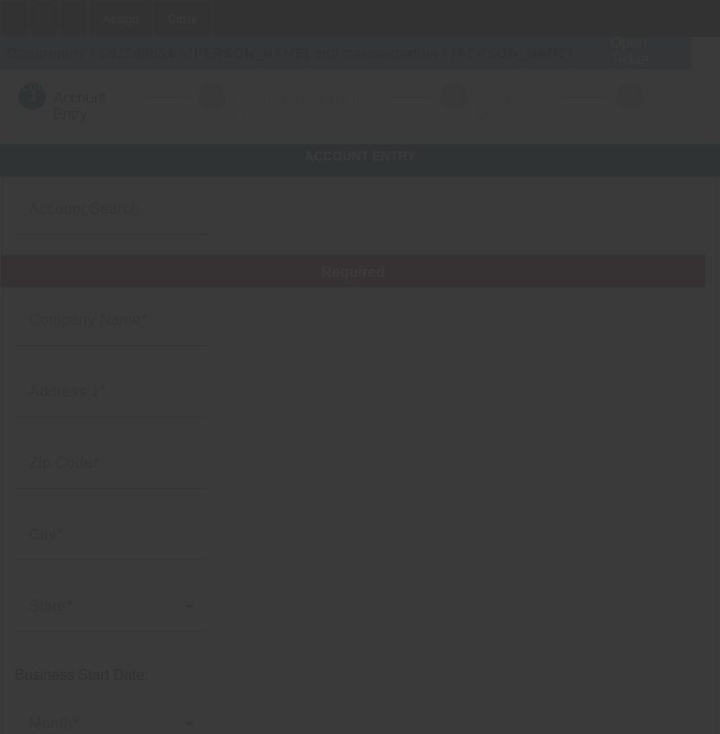
type input "C.K.J towing and transportation"
type input "[STREET_ADDRESS]"
type input "92336"
type input "Fontana"
type input "[PHONE_NUMBER]"
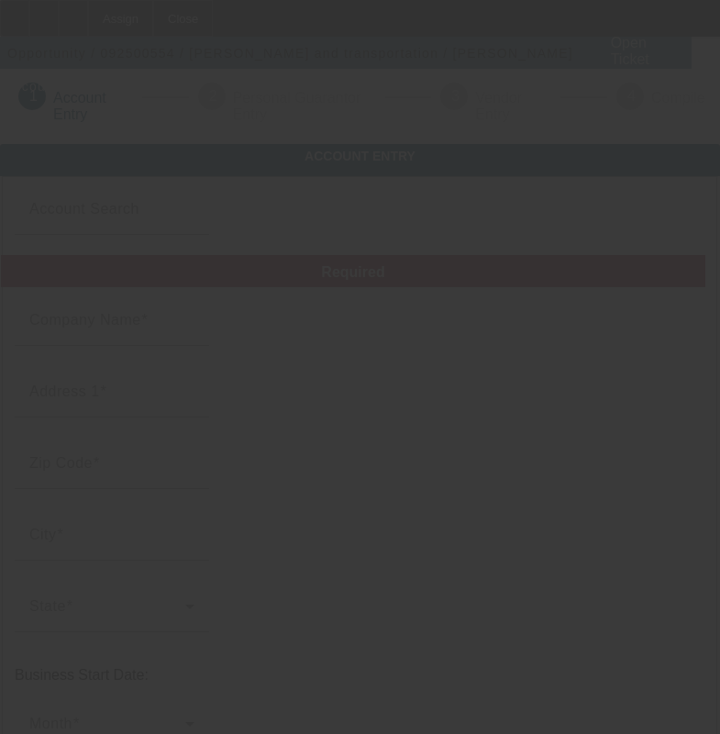
type input "843080024"
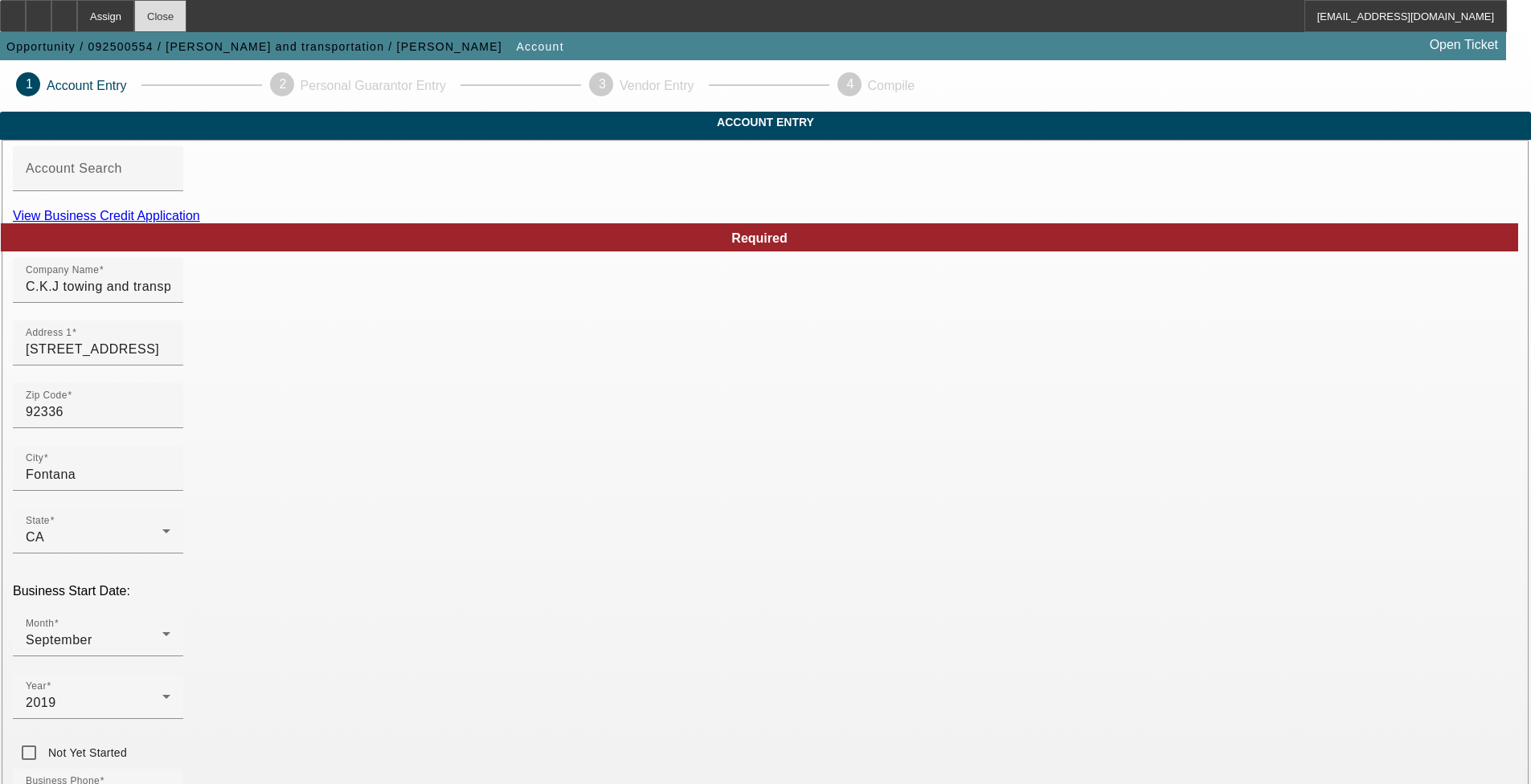
click at [187, 16] on div "Close" at bounding box center [160, 16] width 53 height 32
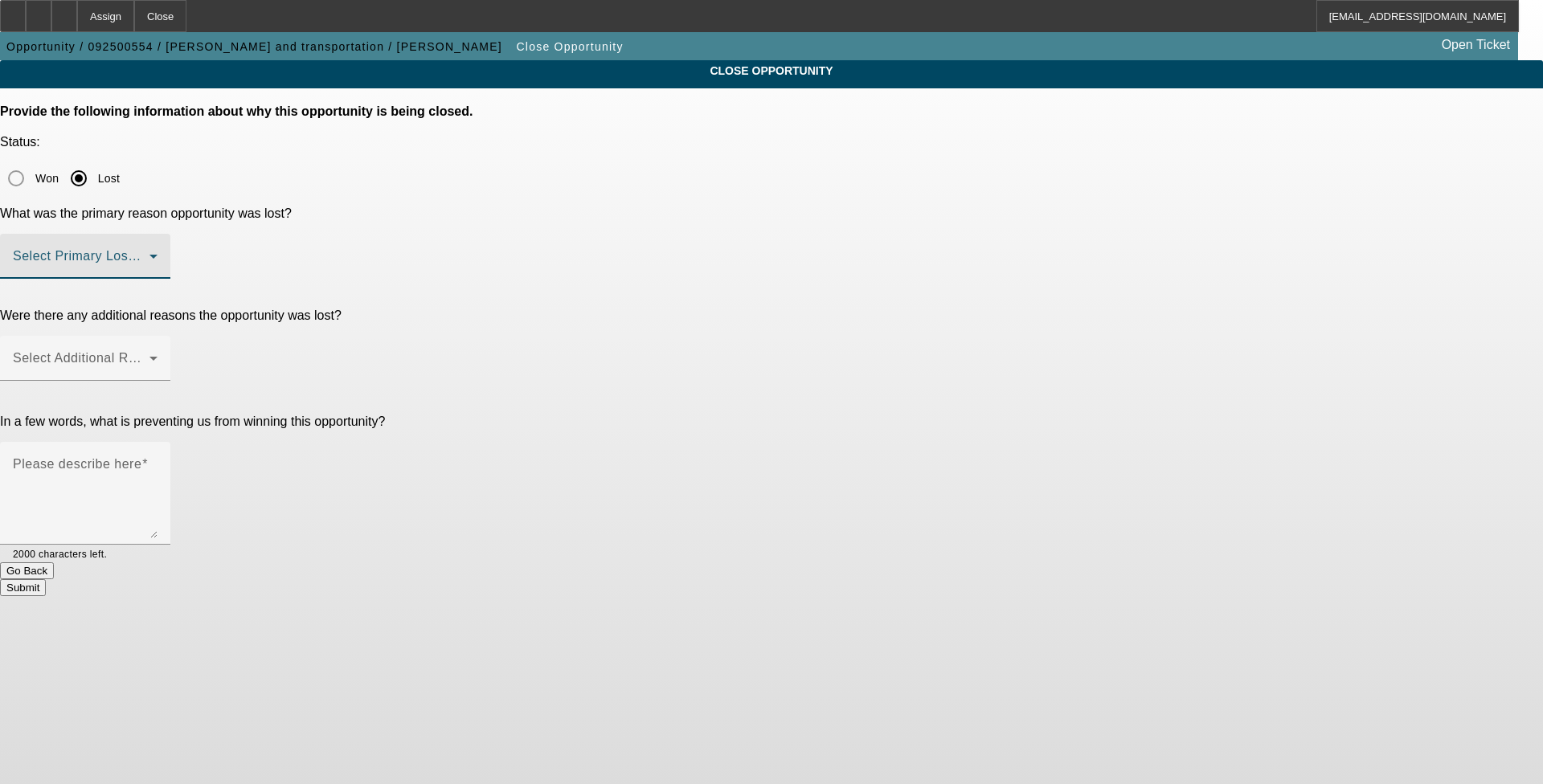
click at [150, 253] on span at bounding box center [81, 263] width 137 height 19
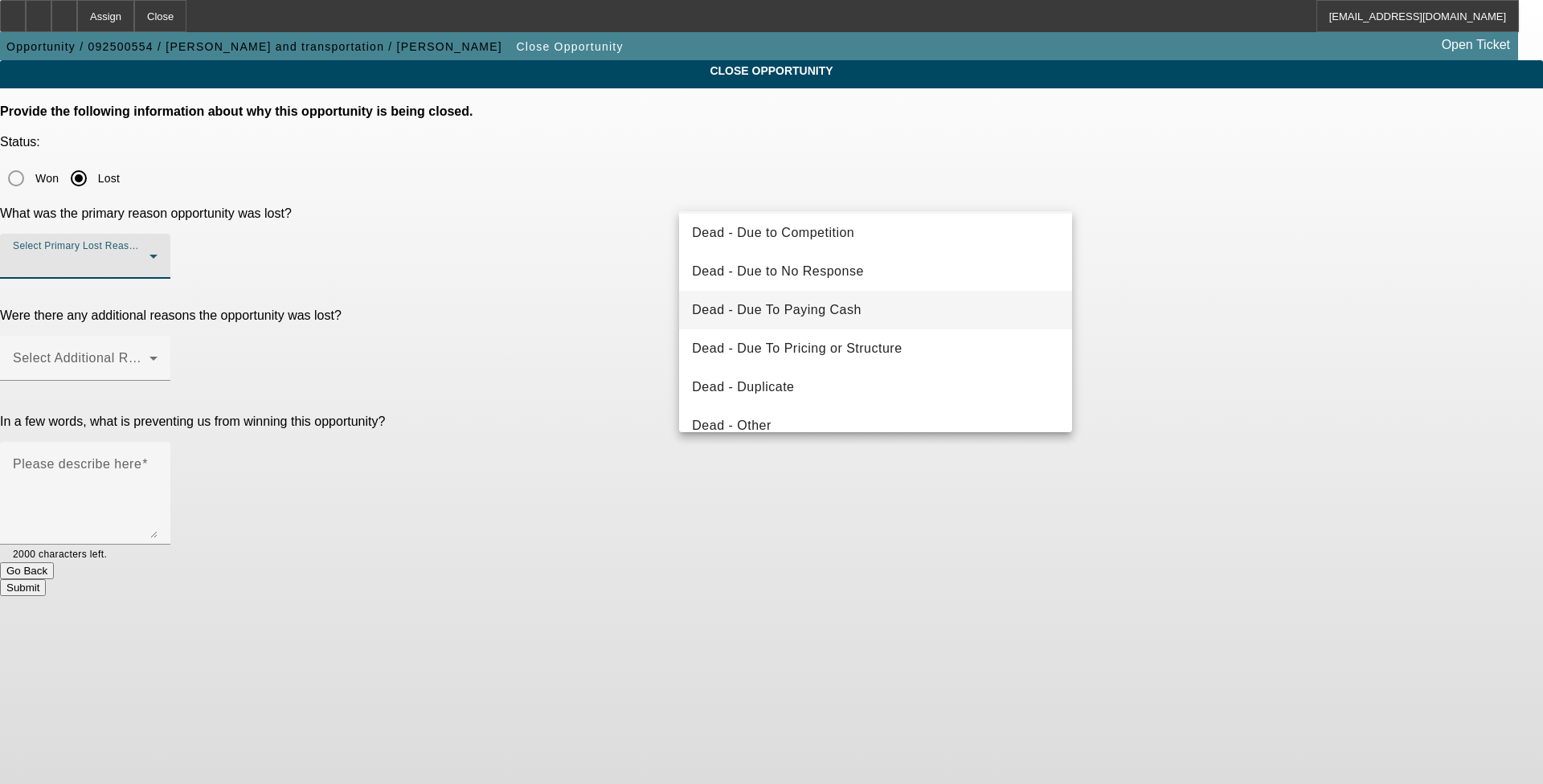
scroll to position [81, 0]
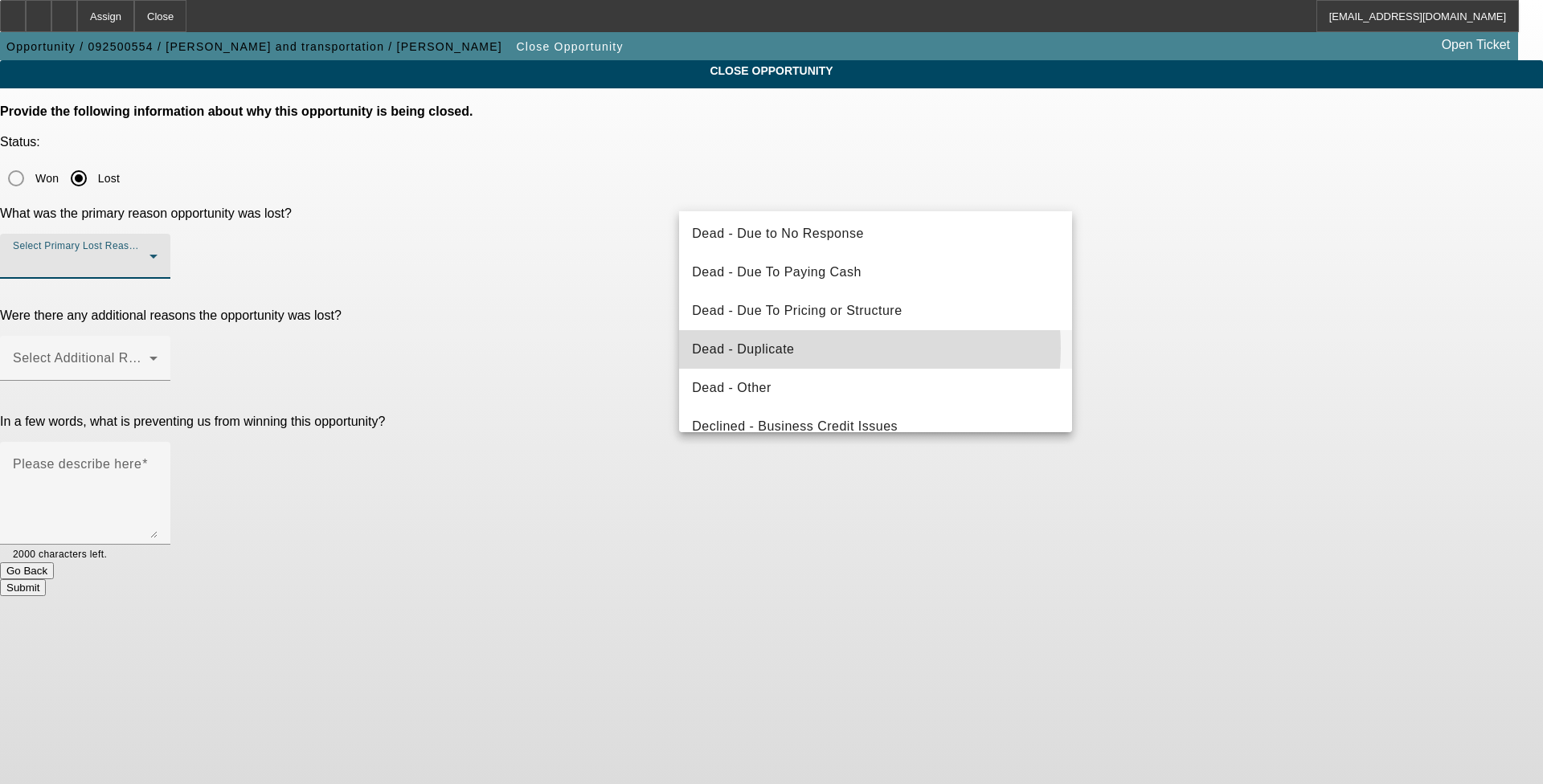
click at [642, 348] on mat-option "Dead - Duplicate" at bounding box center [875, 350] width 393 height 39
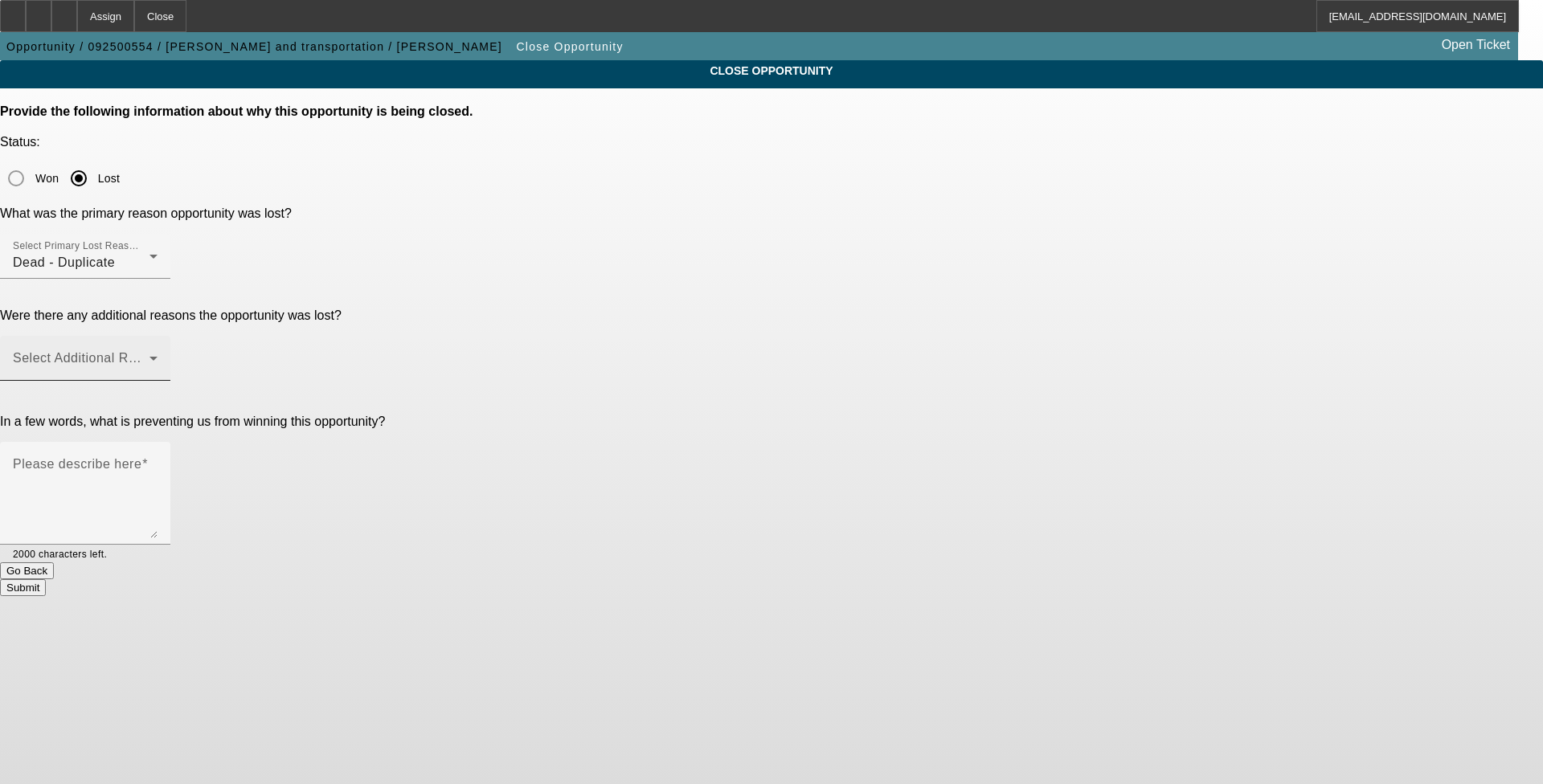
click at [158, 335] on div "Select Additional Reasons" at bounding box center [85, 357] width 145 height 45
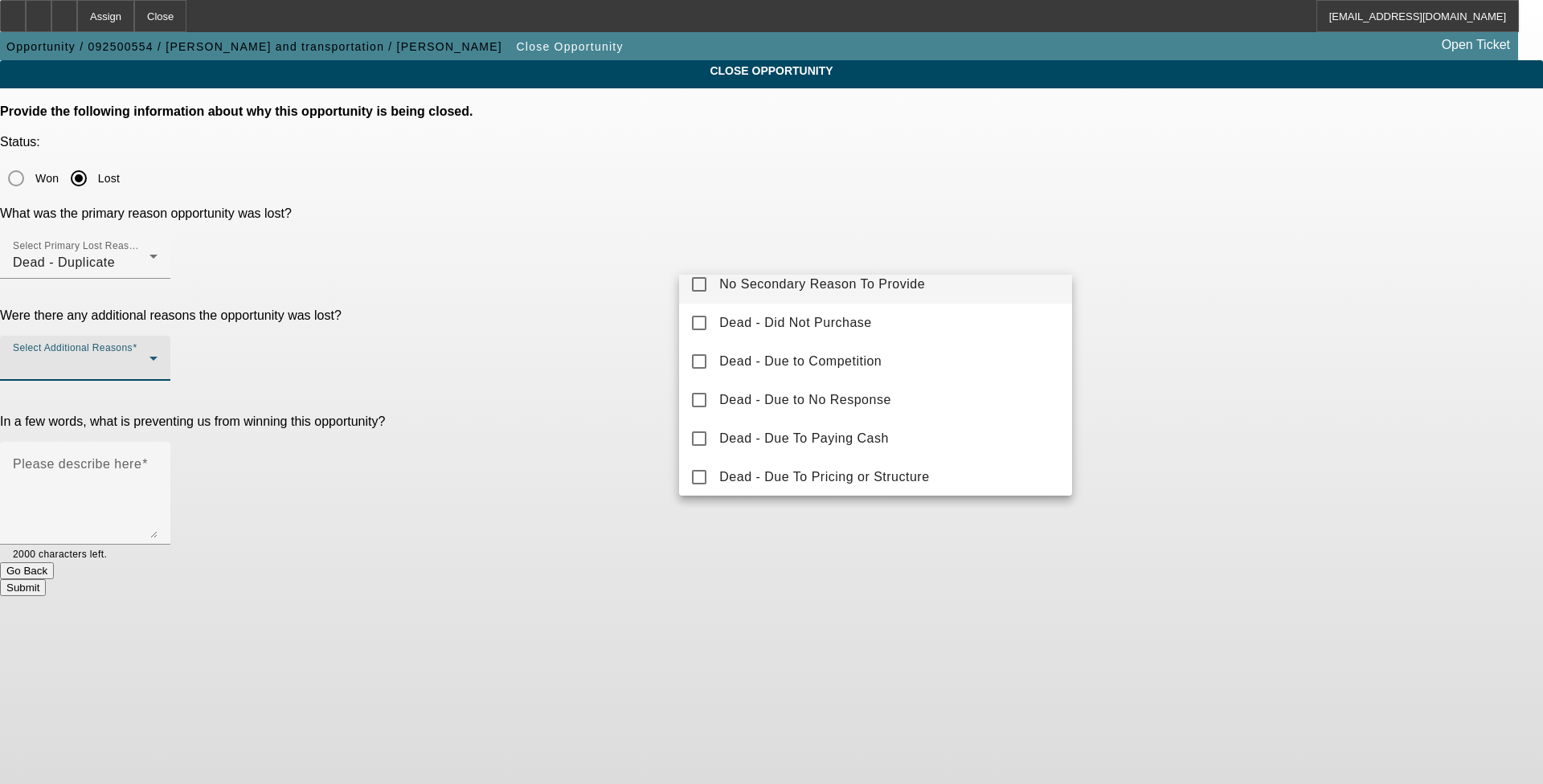
scroll to position [0, 0]
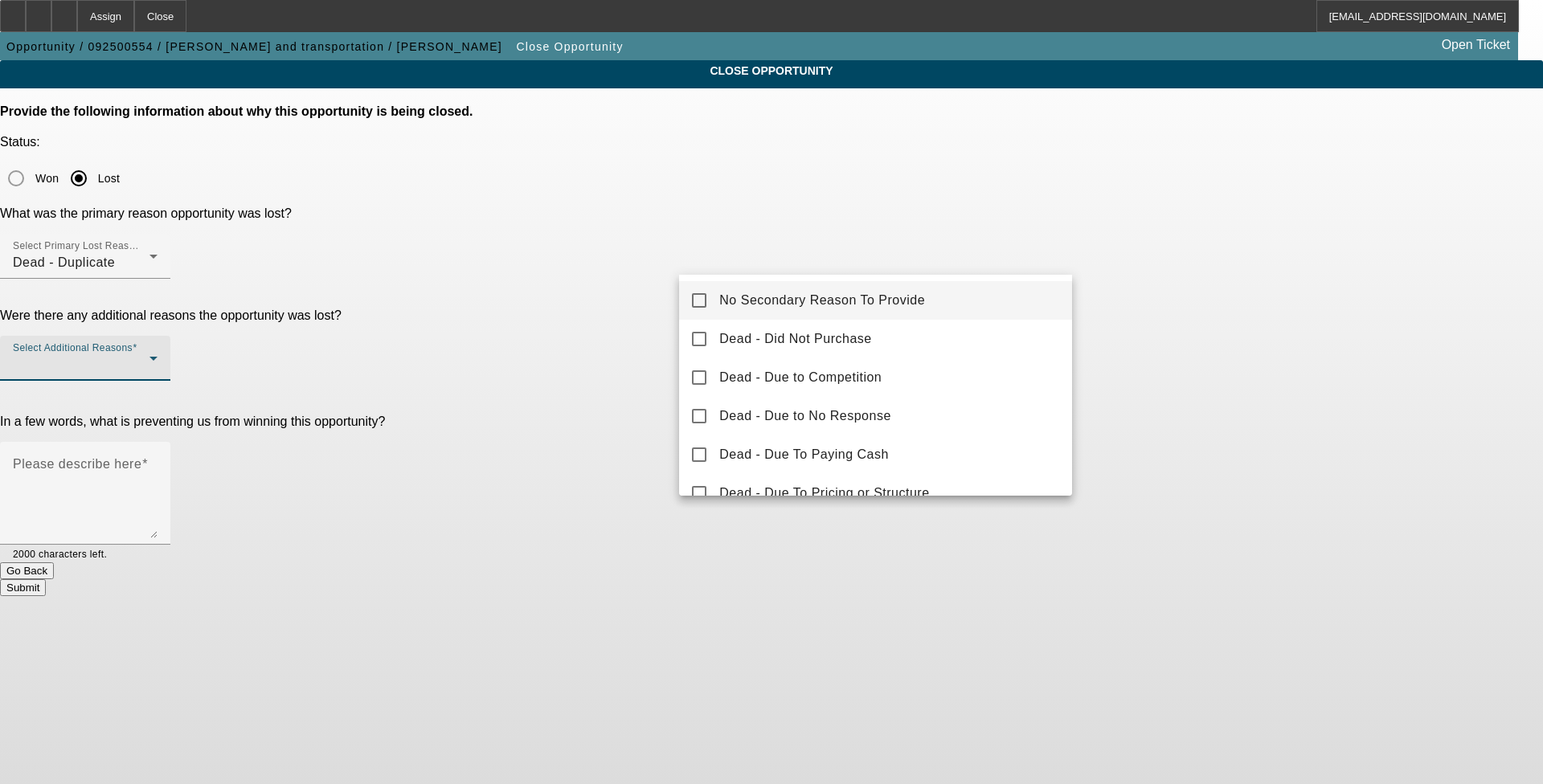
click at [642, 310] on mat-option "No Secondary Reason To Provide" at bounding box center [875, 300] width 393 height 39
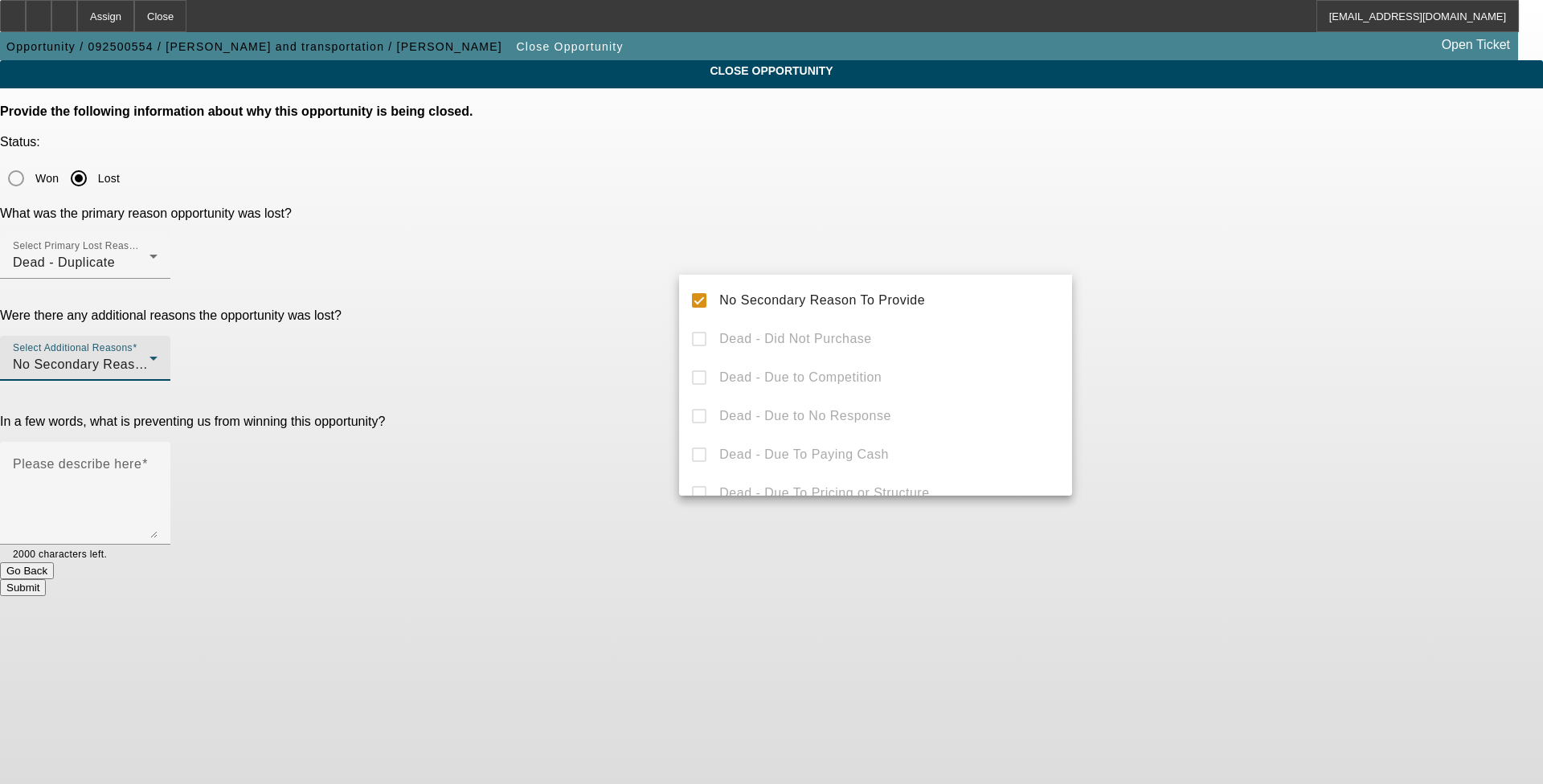
click at [642, 346] on div "No Secondary Reason To Provide Dead - Did Not Purchase Dead - Due to Competitio…" at bounding box center [875, 385] width 393 height 221
click at [593, 329] on div at bounding box center [771, 392] width 1543 height 784
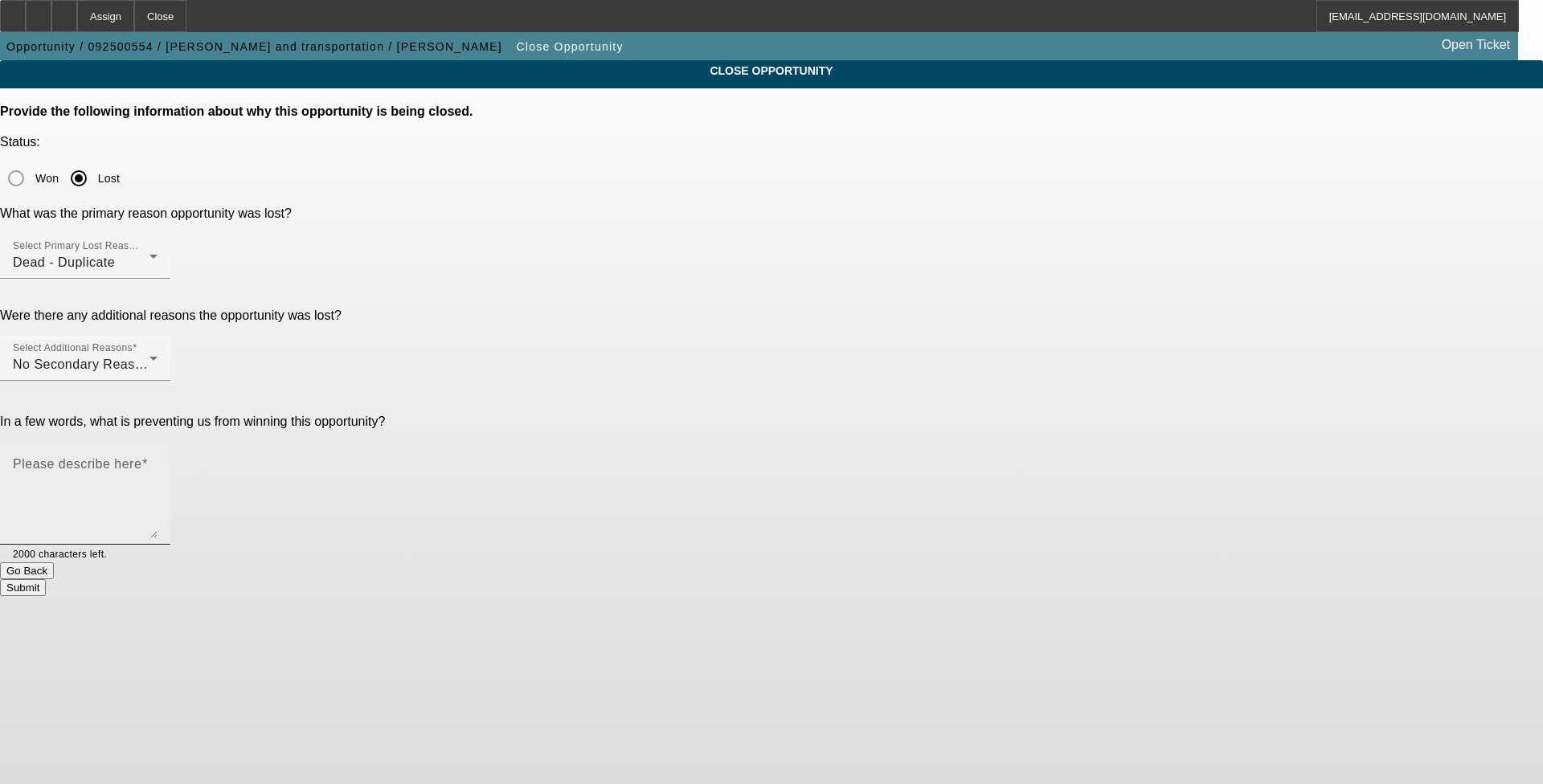
click at [158, 461] on textarea "Please describe here" at bounding box center [85, 499] width 145 height 77
type textarea "dup"
click at [46, 579] on button "Submit" at bounding box center [23, 587] width 46 height 17
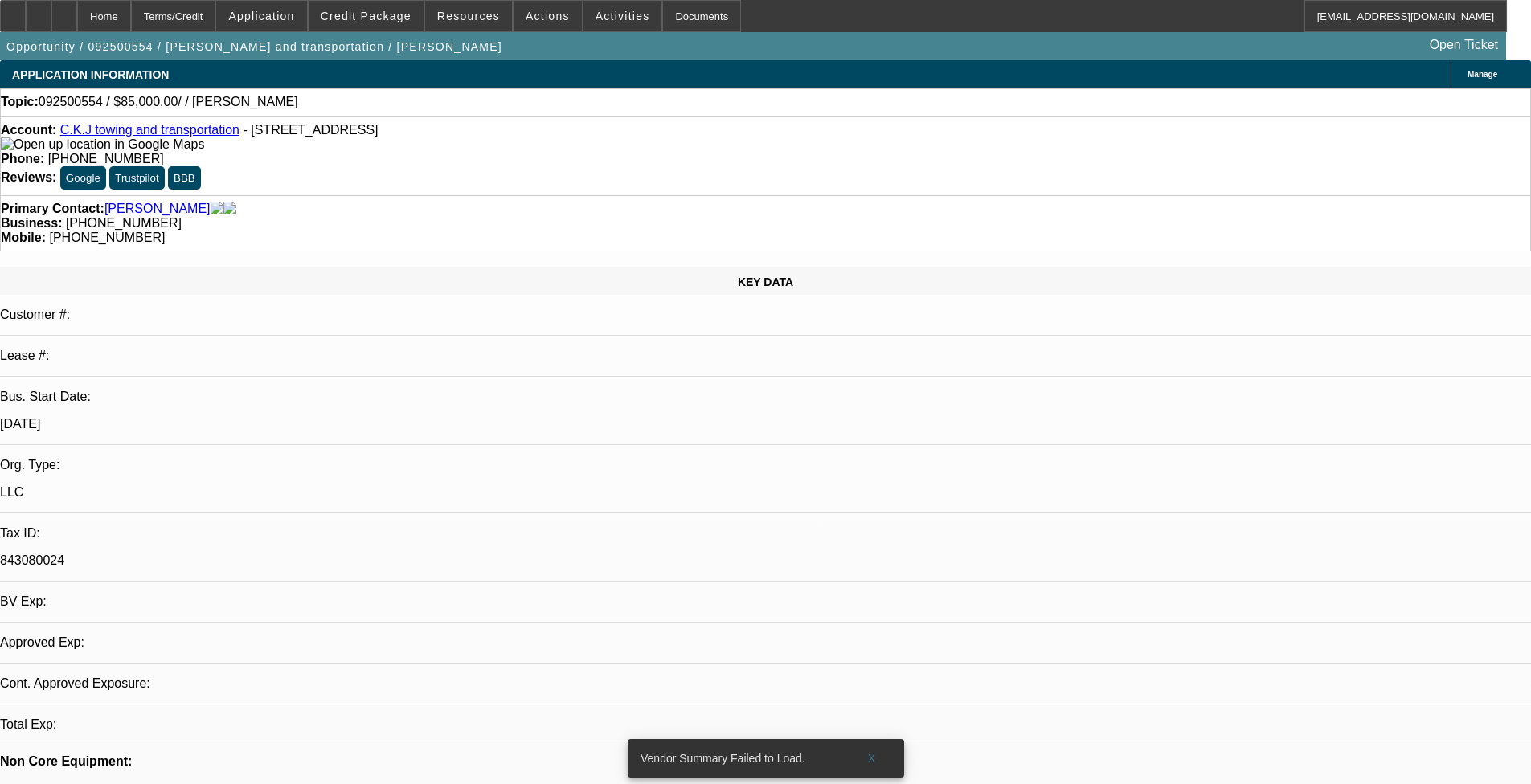
select select "0"
select select "2"
select select "0.1"
select select "1"
select select "2"
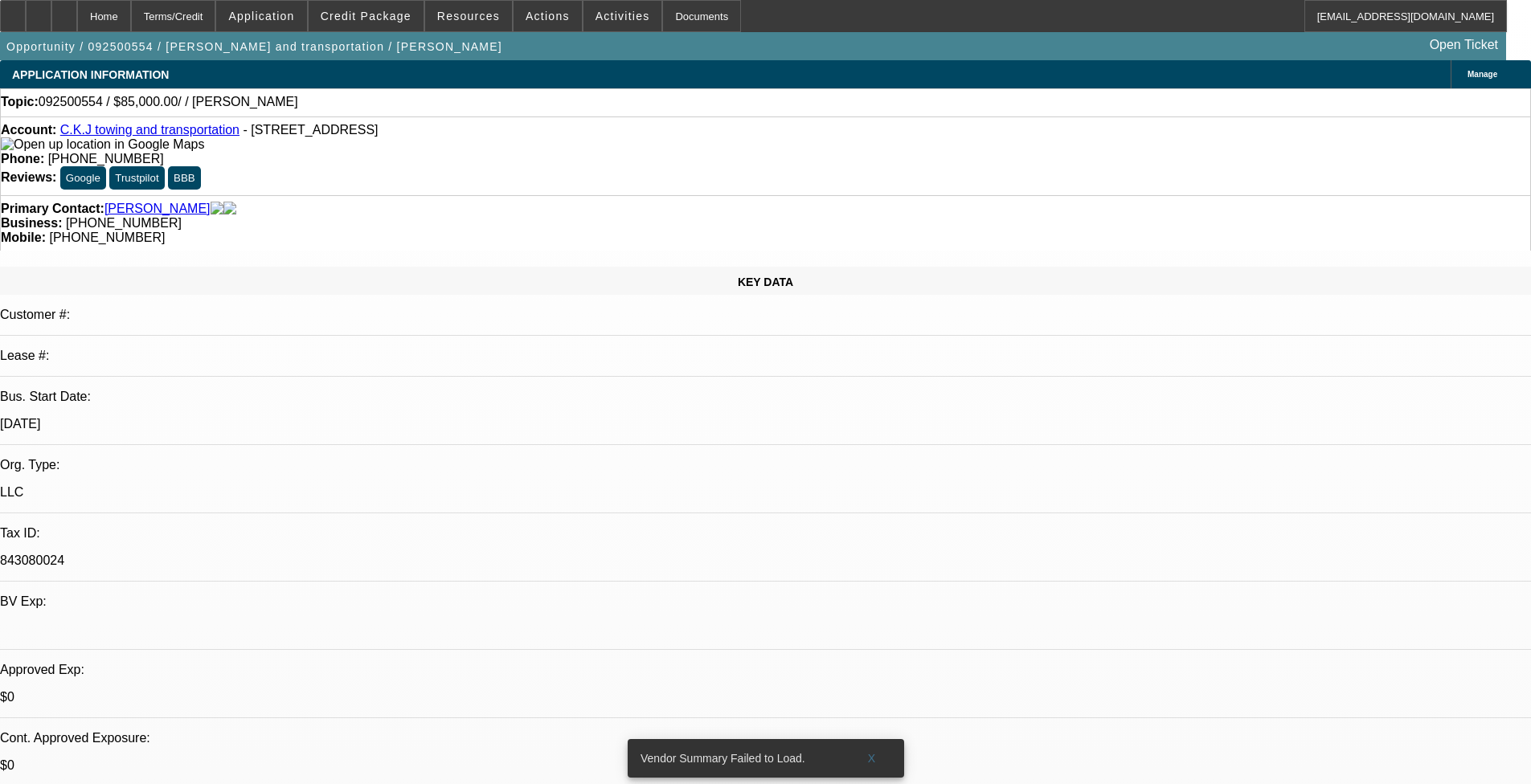
select select "4"
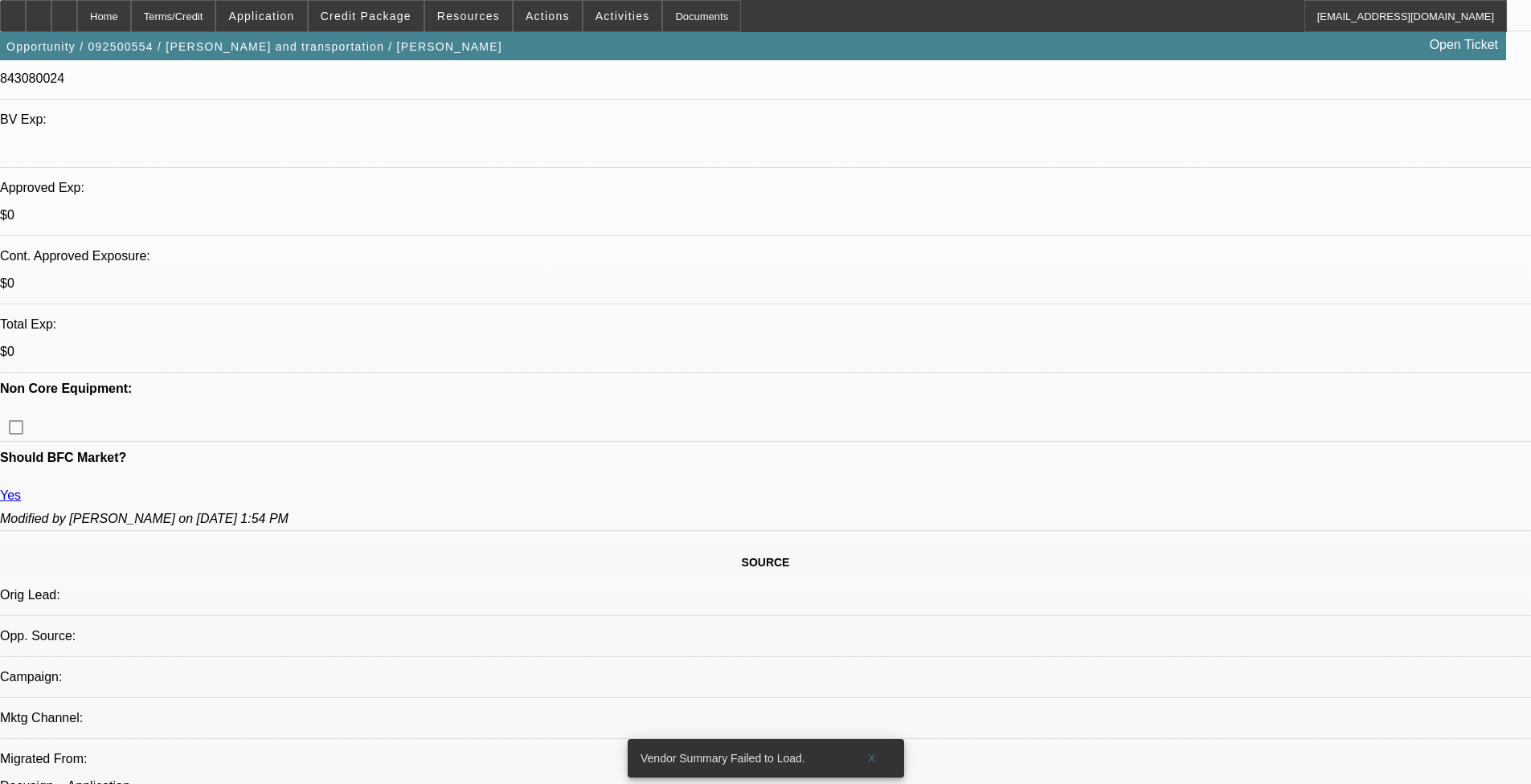
scroll to position [562, 0]
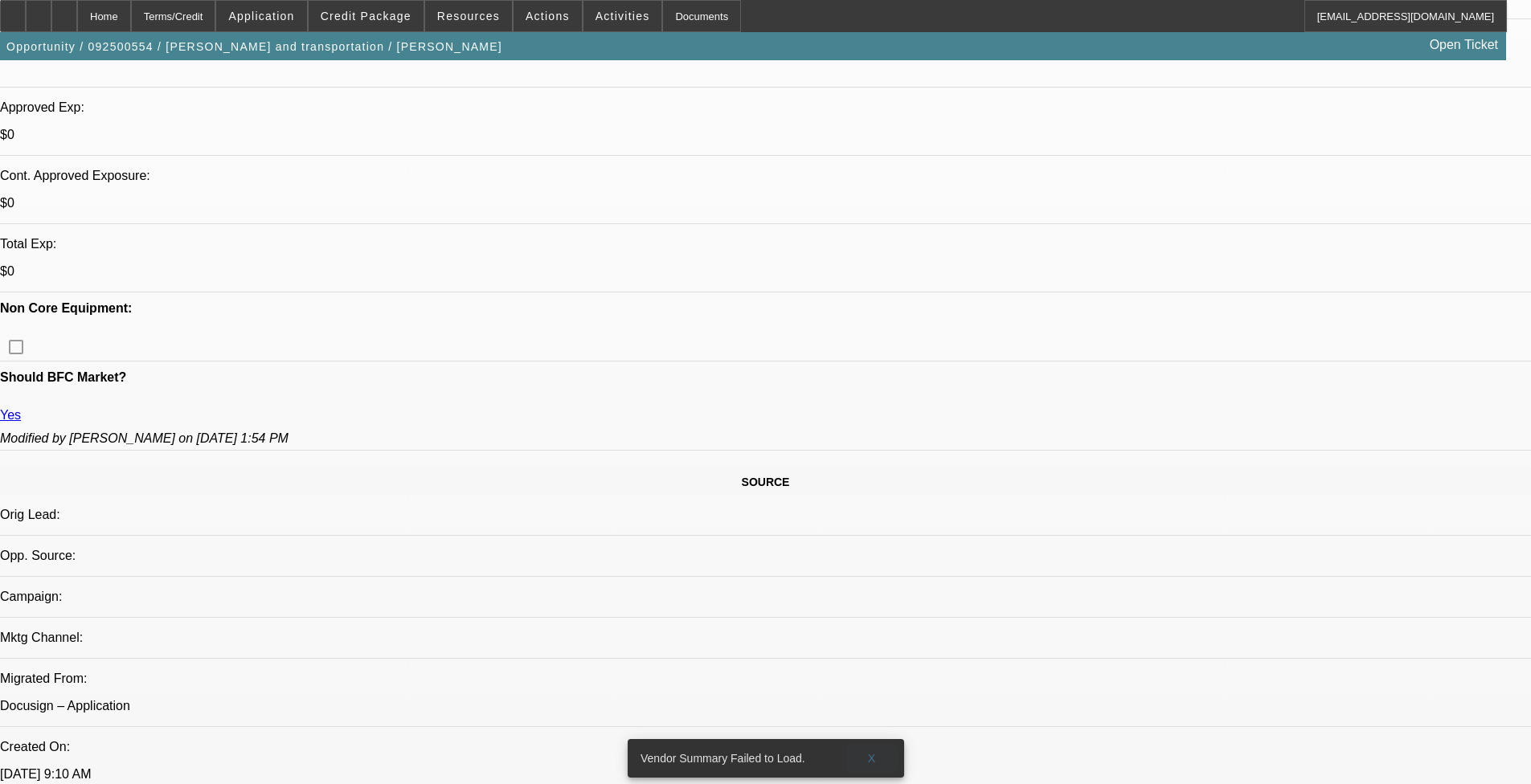
click at [876, 739] on span at bounding box center [872, 759] width 52 height 39
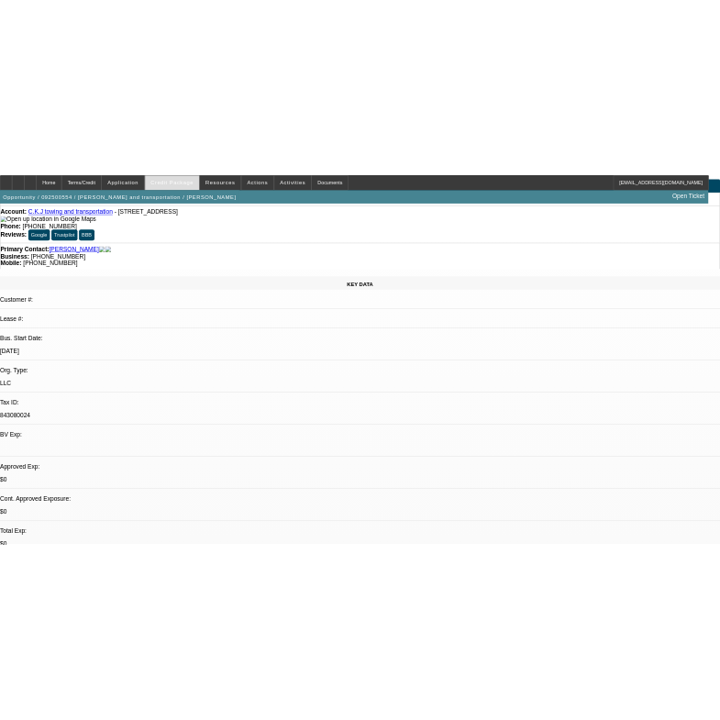
scroll to position [92, 0]
